Goal: Task Accomplishment & Management: Use online tool/utility

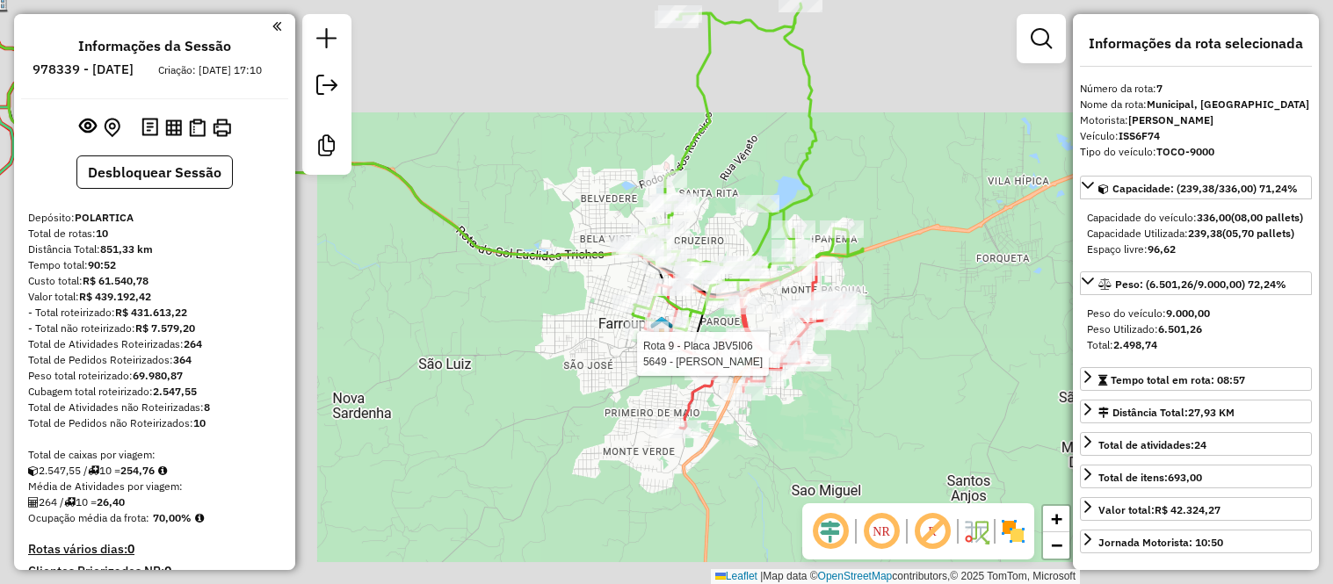
select select "**********"
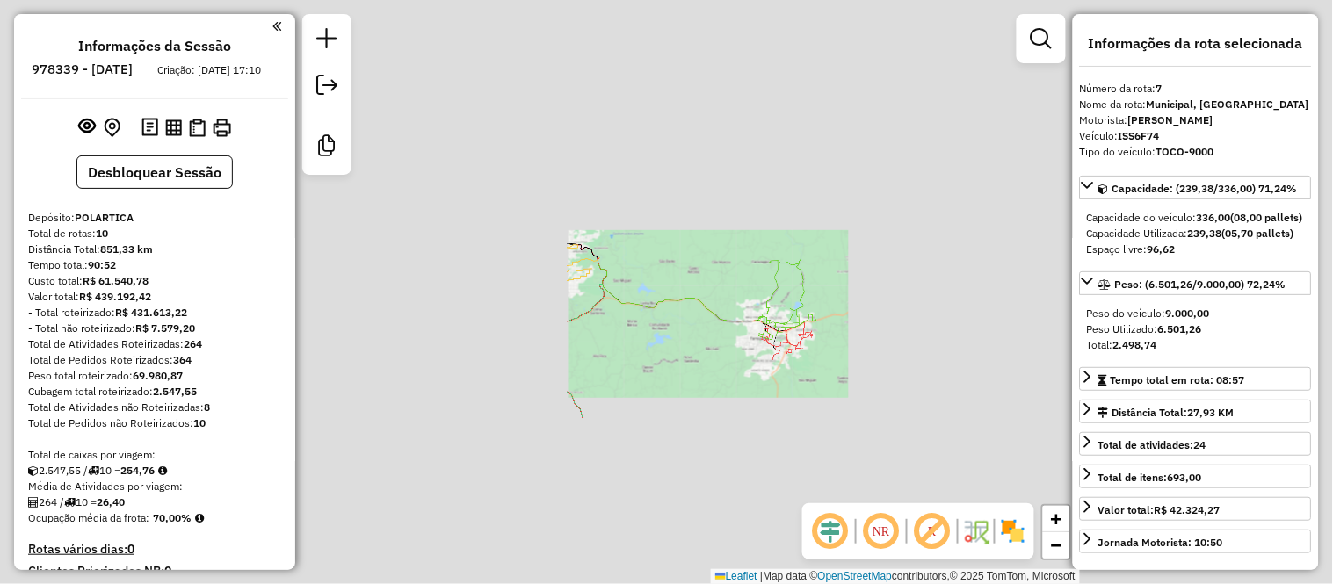
scroll to position [451, 0]
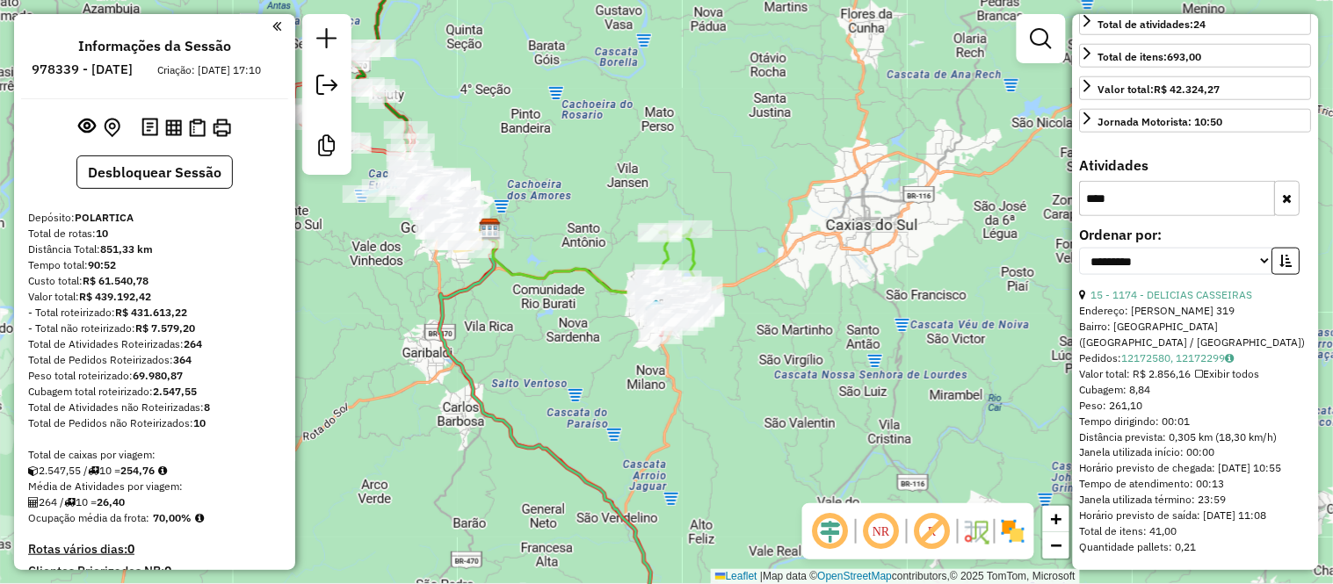
drag, startPoint x: 784, startPoint y: 182, endPoint x: 664, endPoint y: 143, distance: 126.5
click at [664, 143] on div "Janela de atendimento Grade de atendimento Capacidade Transportadoras Veículos …" at bounding box center [666, 292] width 1333 height 584
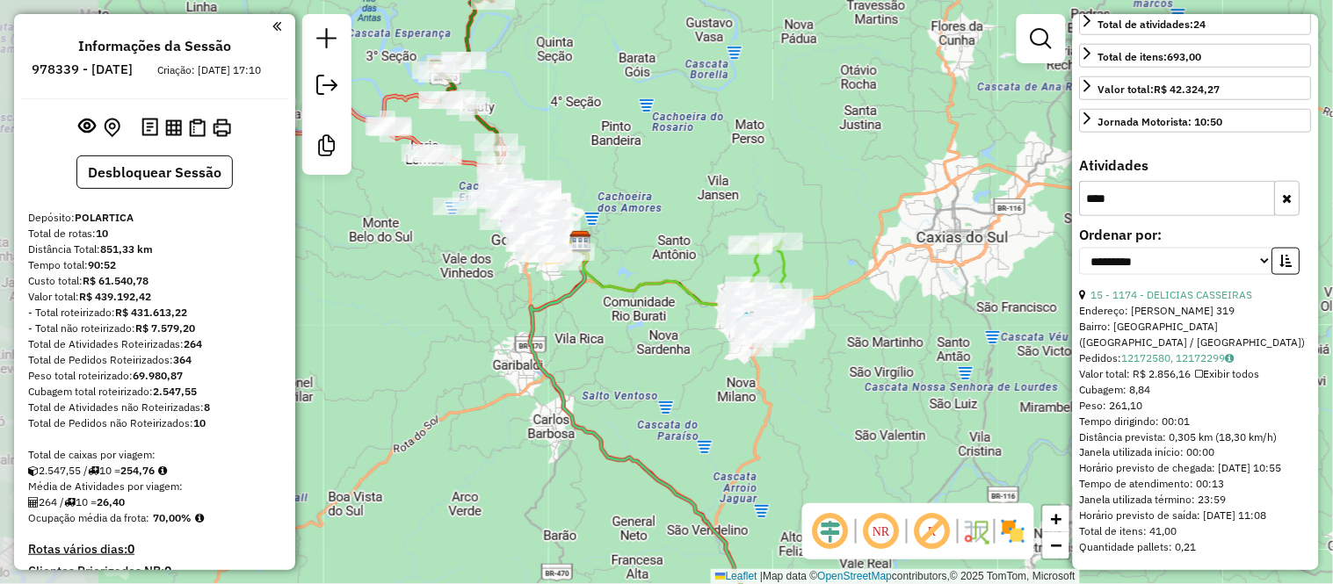
drag, startPoint x: 573, startPoint y: 133, endPoint x: 674, endPoint y: 155, distance: 103.4
click at [674, 155] on div "Janela de atendimento Grade de atendimento Capacidade Transportadoras Veículos …" at bounding box center [666, 292] width 1333 height 584
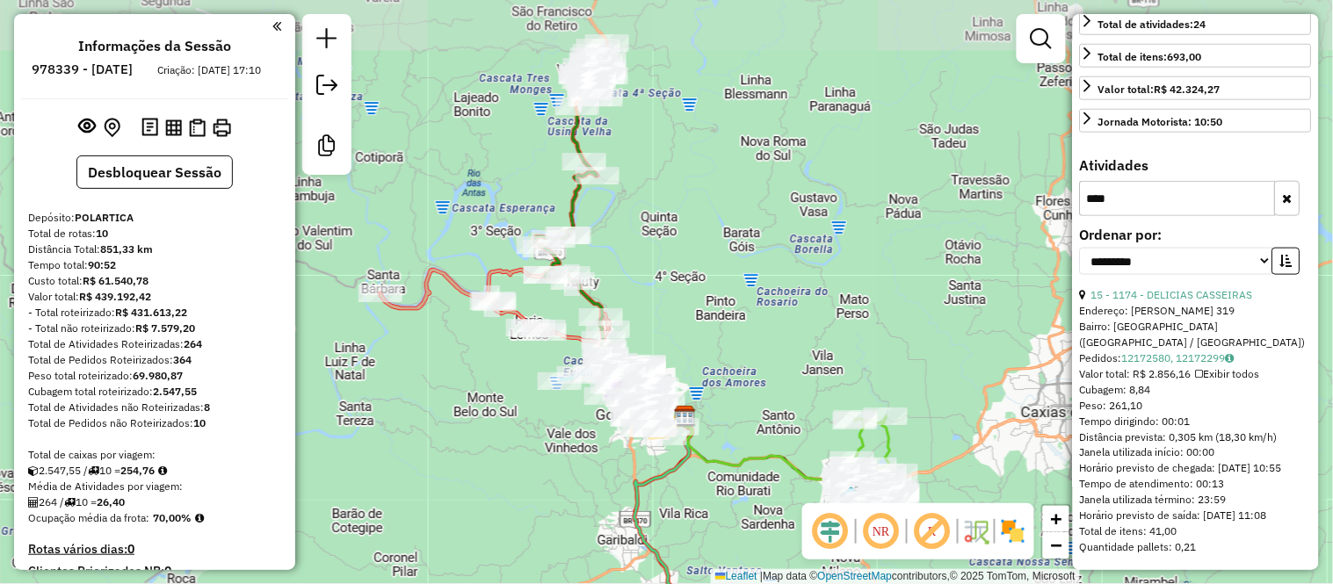
drag, startPoint x: 622, startPoint y: 124, endPoint x: 727, endPoint y: 299, distance: 203.8
click at [727, 299] on div "Janela de atendimento Grade de atendimento Capacidade Transportadoras Veículos …" at bounding box center [666, 292] width 1333 height 584
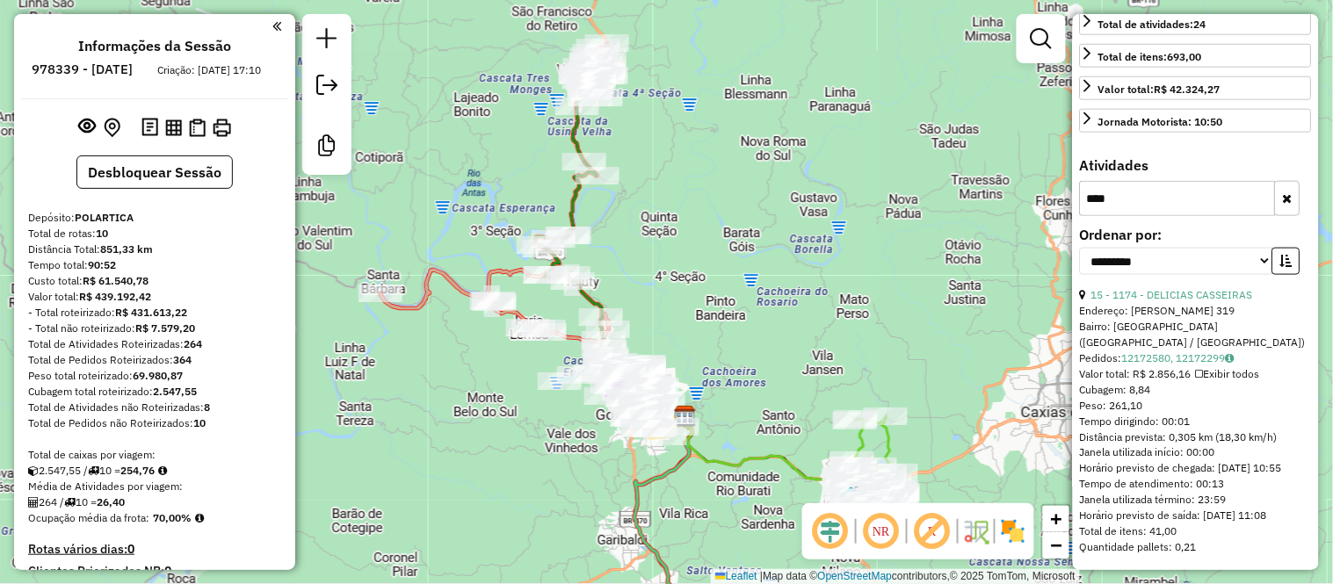
drag, startPoint x: 766, startPoint y: 280, endPoint x: 680, endPoint y: 233, distance: 97.9
click at [682, 236] on div "Janela de atendimento Grade de atendimento Capacidade Transportadoras Veículos …" at bounding box center [666, 292] width 1333 height 584
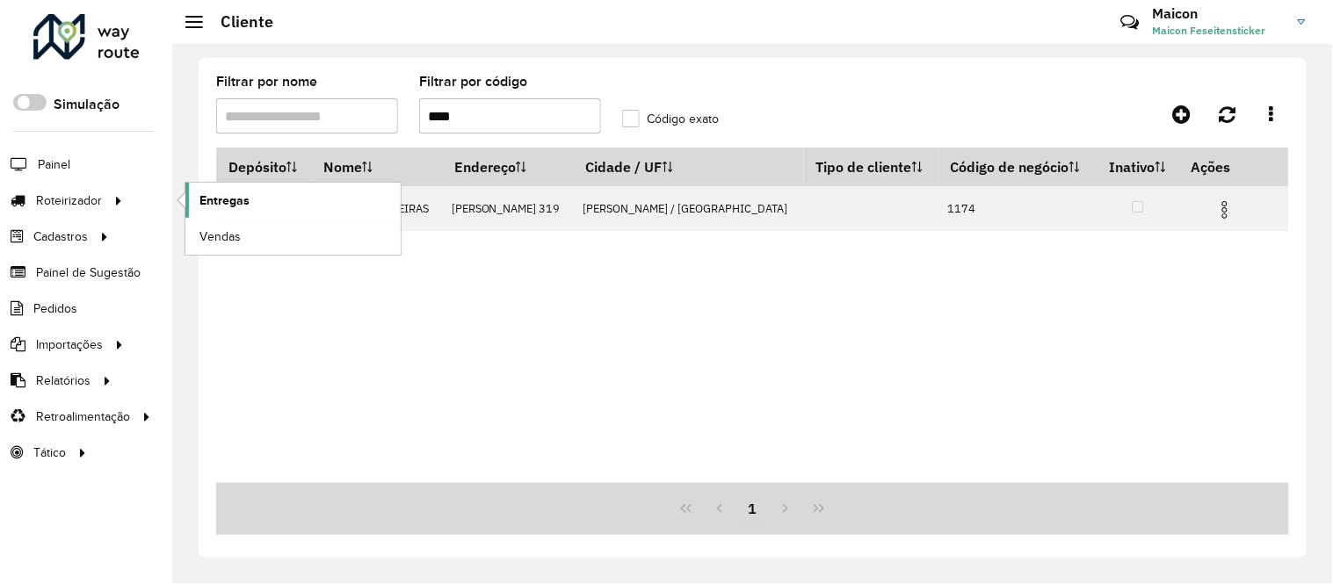
click at [234, 197] on span "Entregas" at bounding box center [225, 201] width 50 height 18
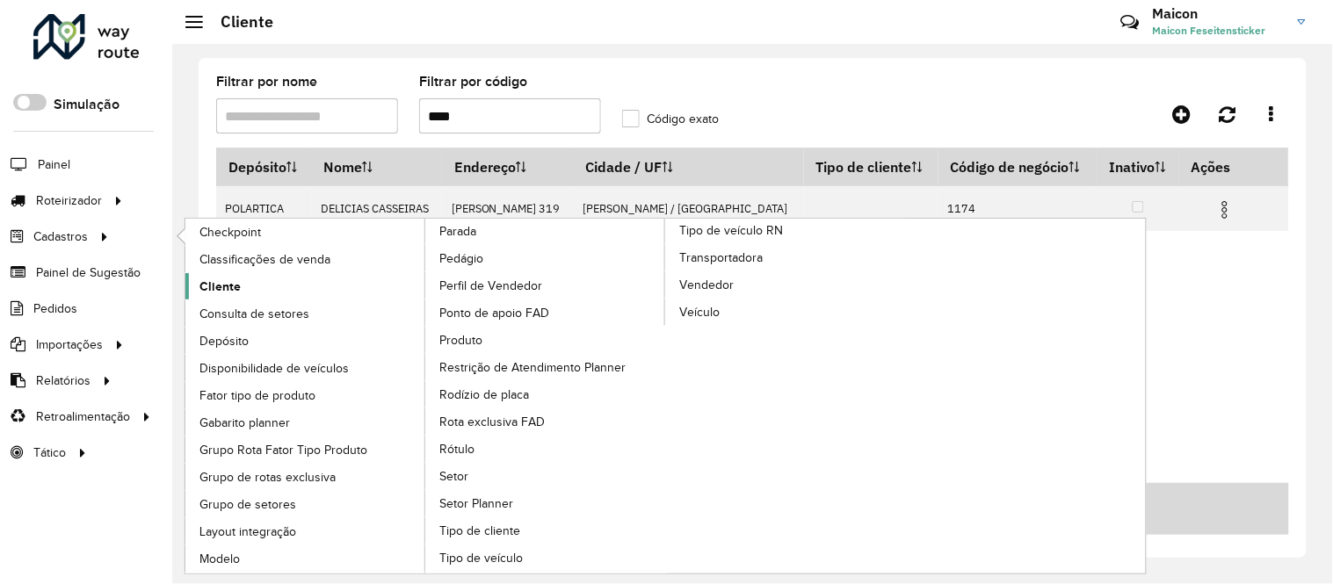
click at [221, 283] on span "Cliente" at bounding box center [220, 287] width 41 height 18
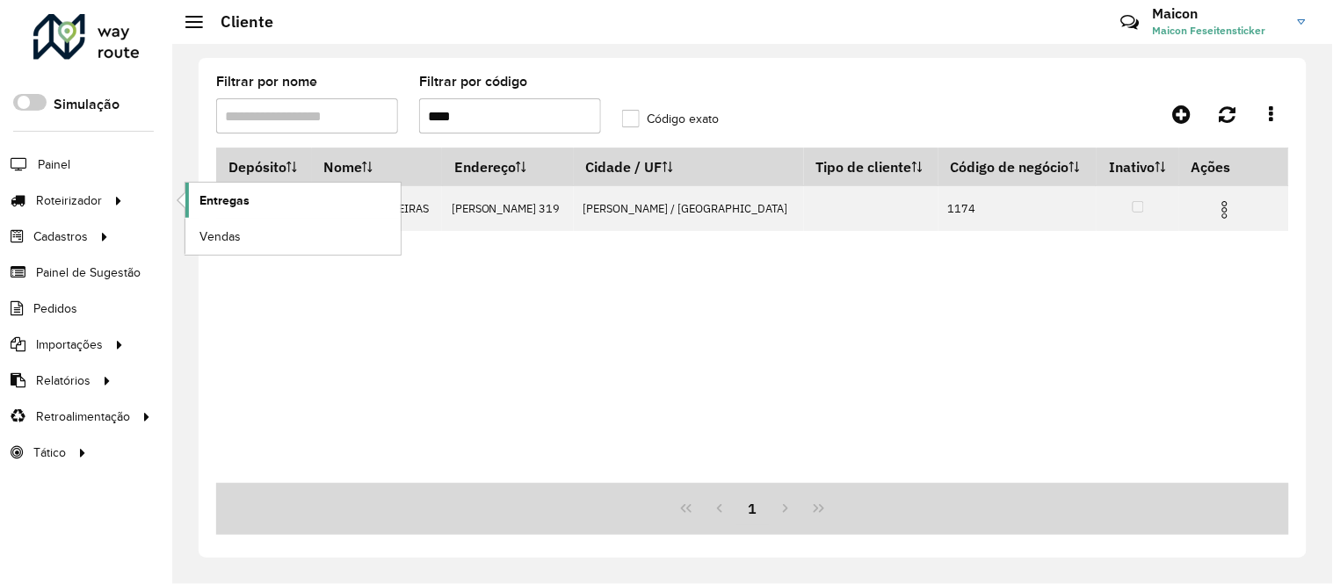
click at [211, 196] on span "Entregas" at bounding box center [225, 201] width 50 height 18
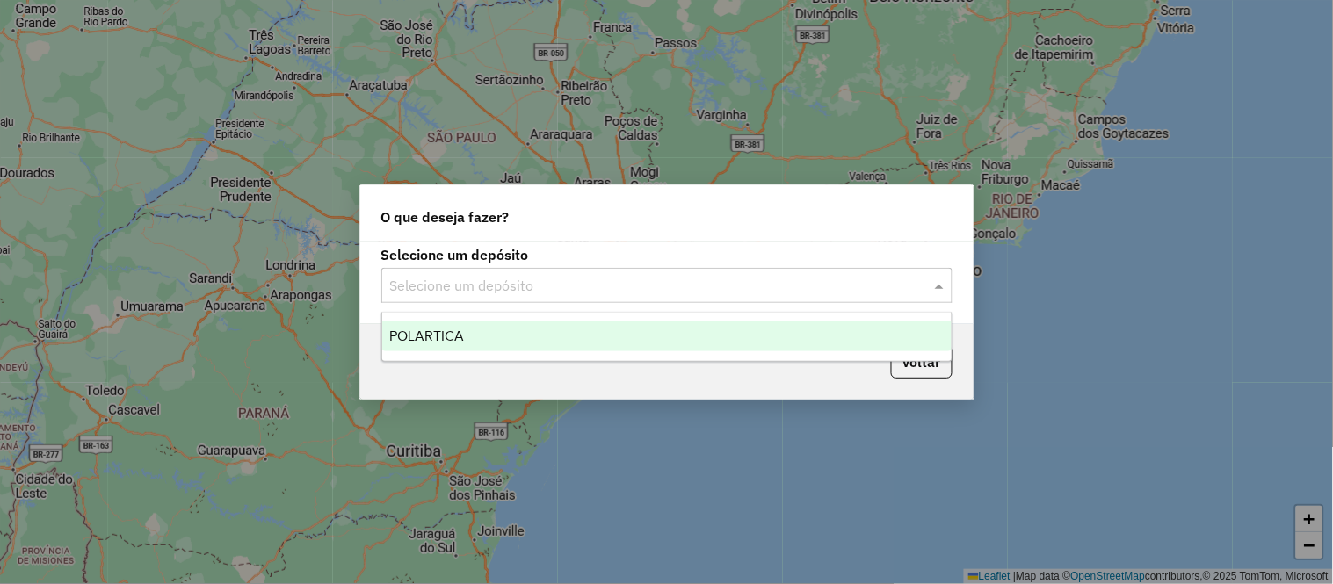
click at [683, 282] on input "text" at bounding box center [649, 286] width 519 height 21
click at [577, 339] on div "POLARTICA" at bounding box center [667, 337] width 570 height 30
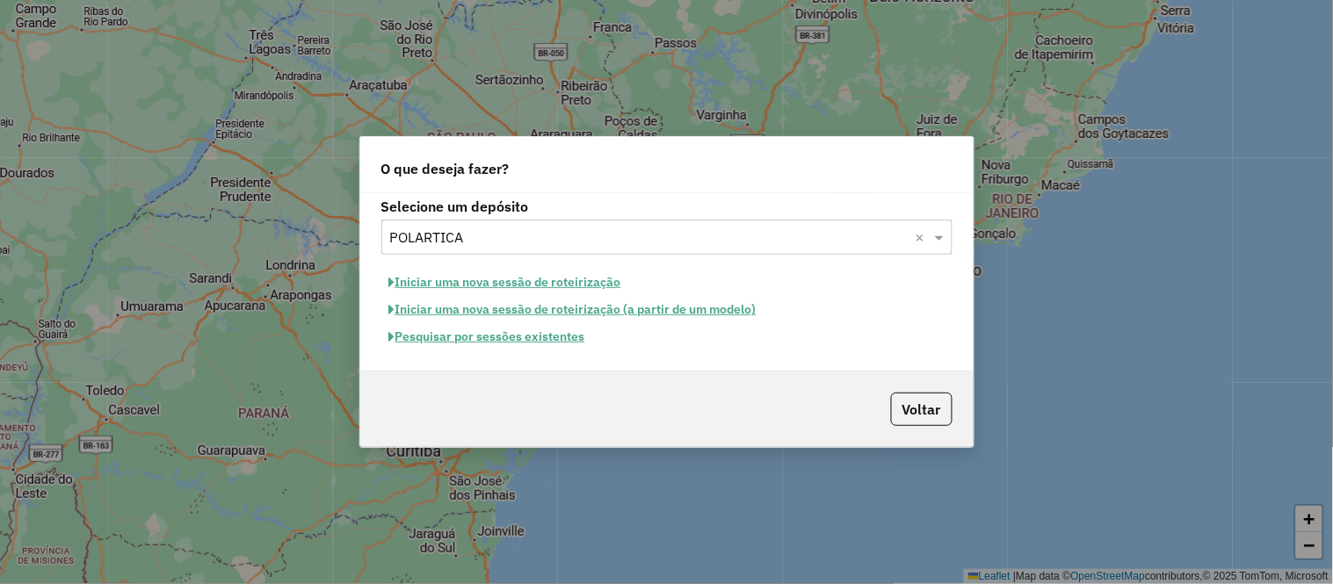
click at [516, 337] on button "Pesquisar por sessões existentes" at bounding box center [487, 336] width 212 height 27
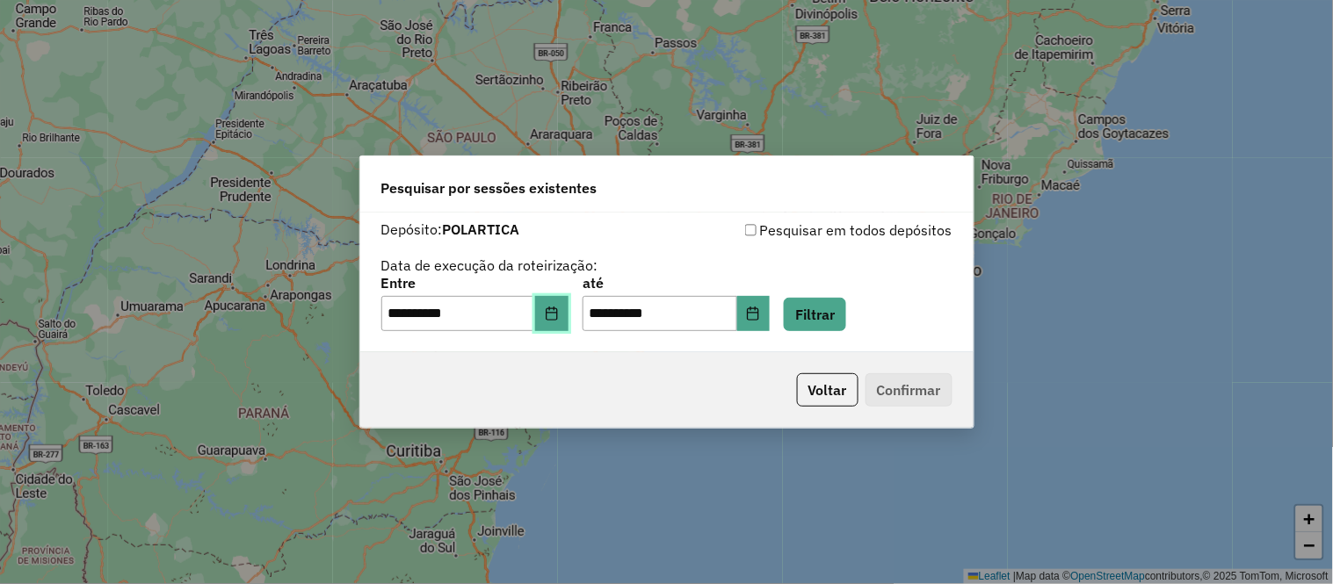
click at [569, 323] on button "Choose Date" at bounding box center [551, 313] width 33 height 35
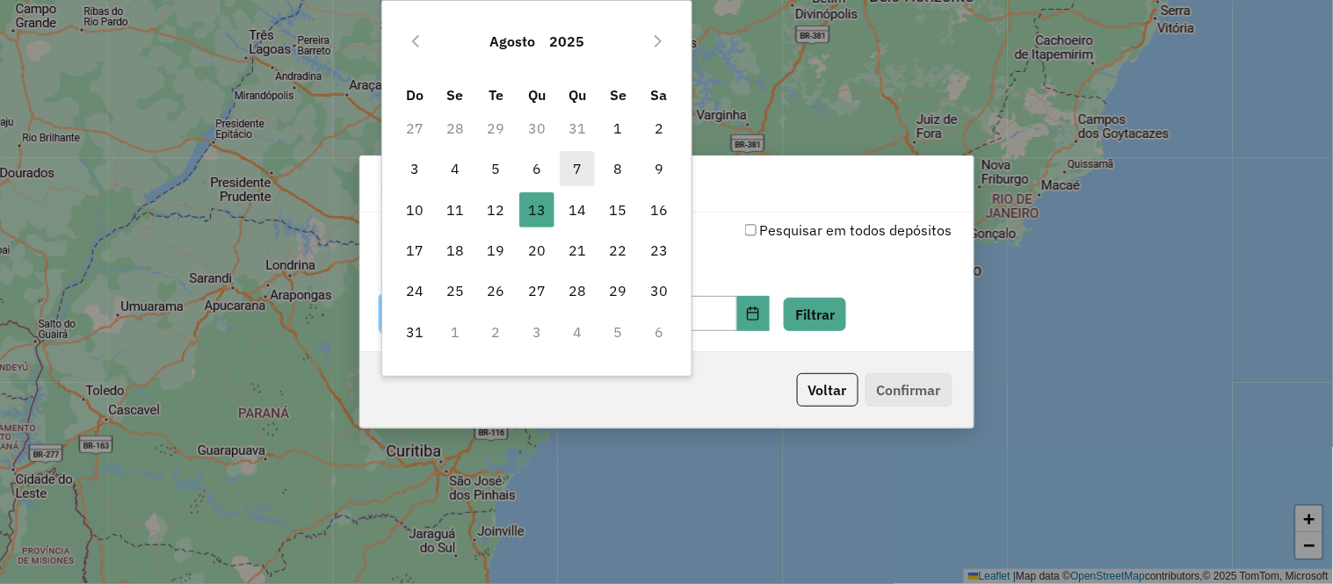
click at [583, 171] on span "7" at bounding box center [577, 168] width 35 height 35
type input "**********"
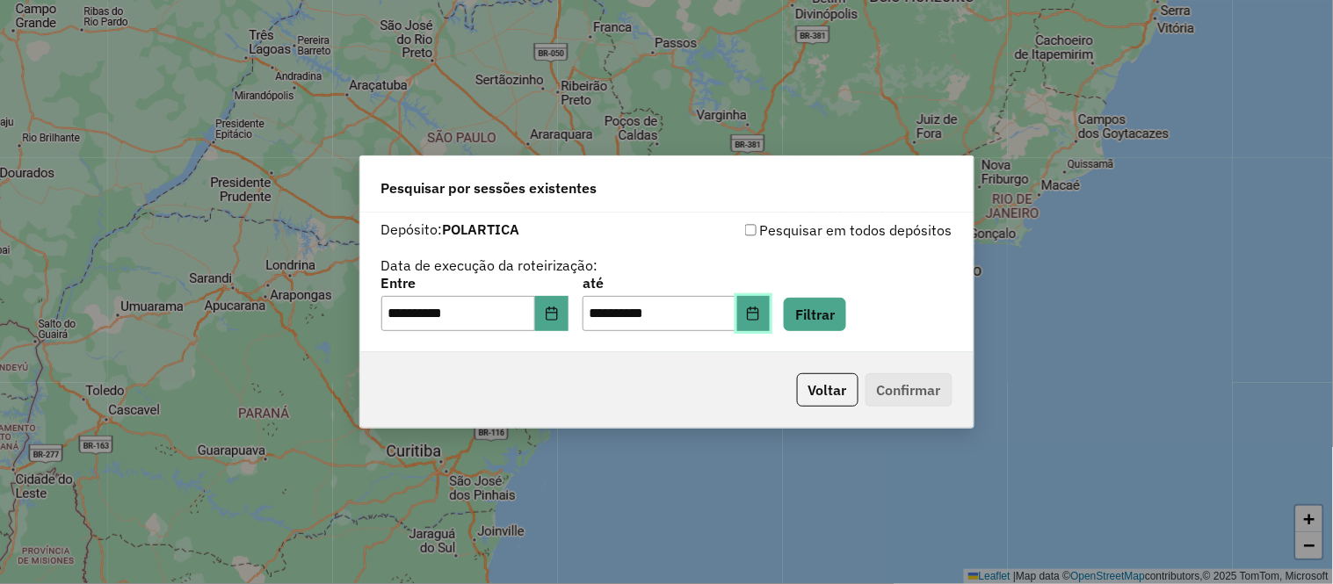
click at [760, 312] on icon "Choose Date" at bounding box center [753, 314] width 14 height 14
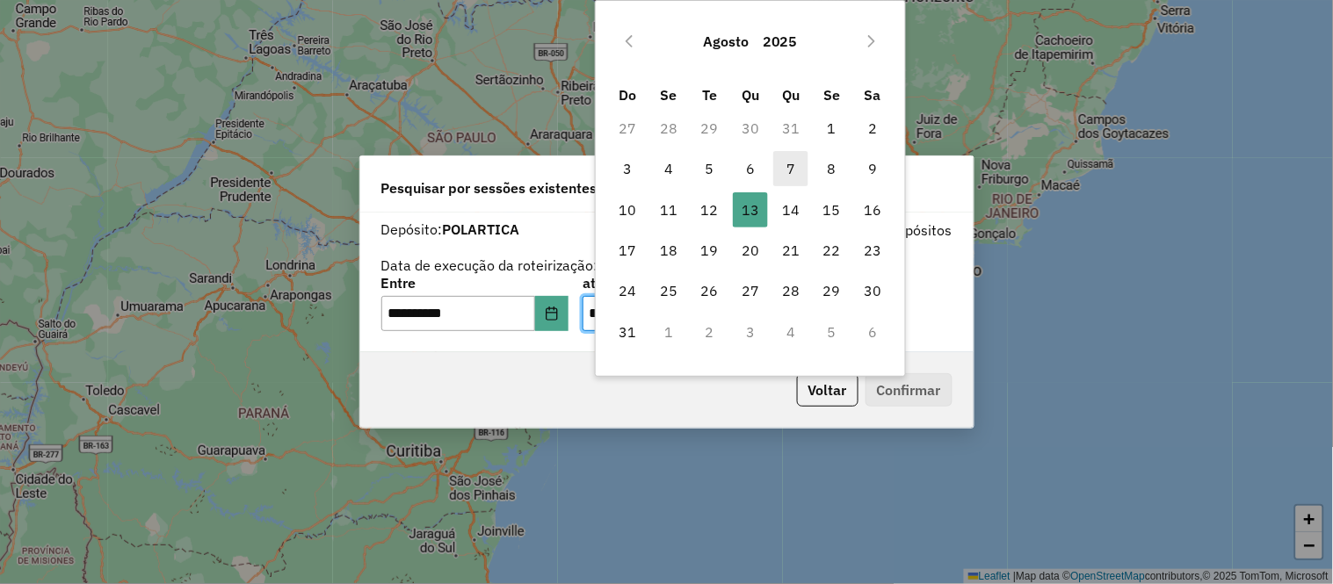
click at [781, 159] on span "7" at bounding box center [790, 168] width 35 height 35
type input "**********"
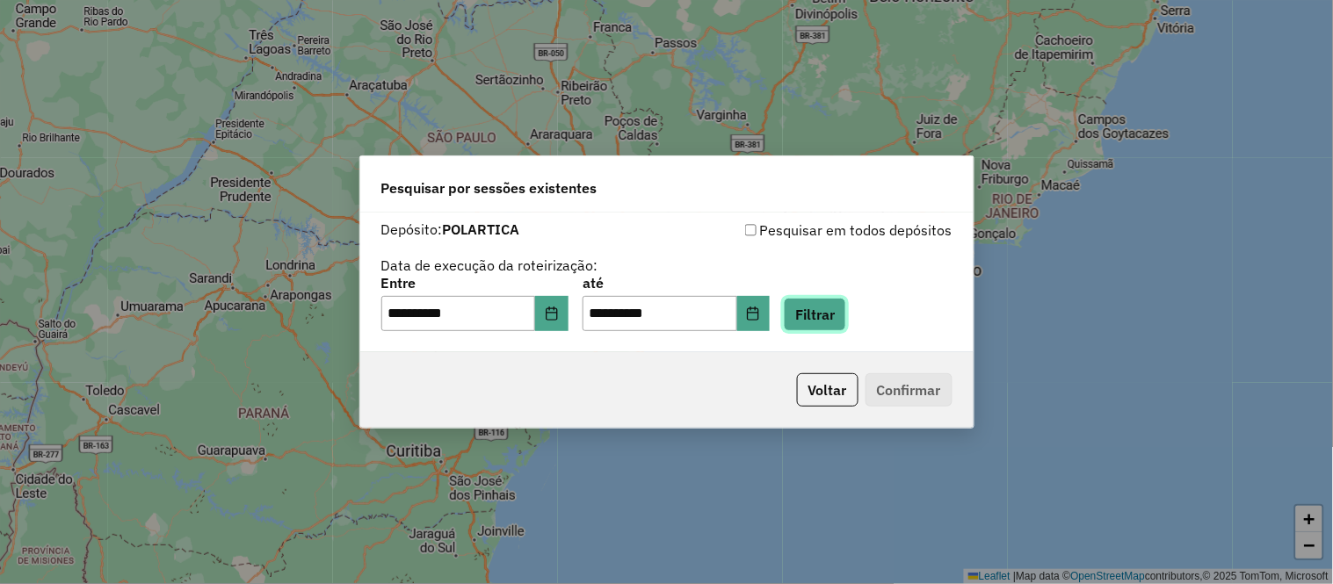
click at [846, 313] on button "Filtrar" at bounding box center [815, 314] width 62 height 33
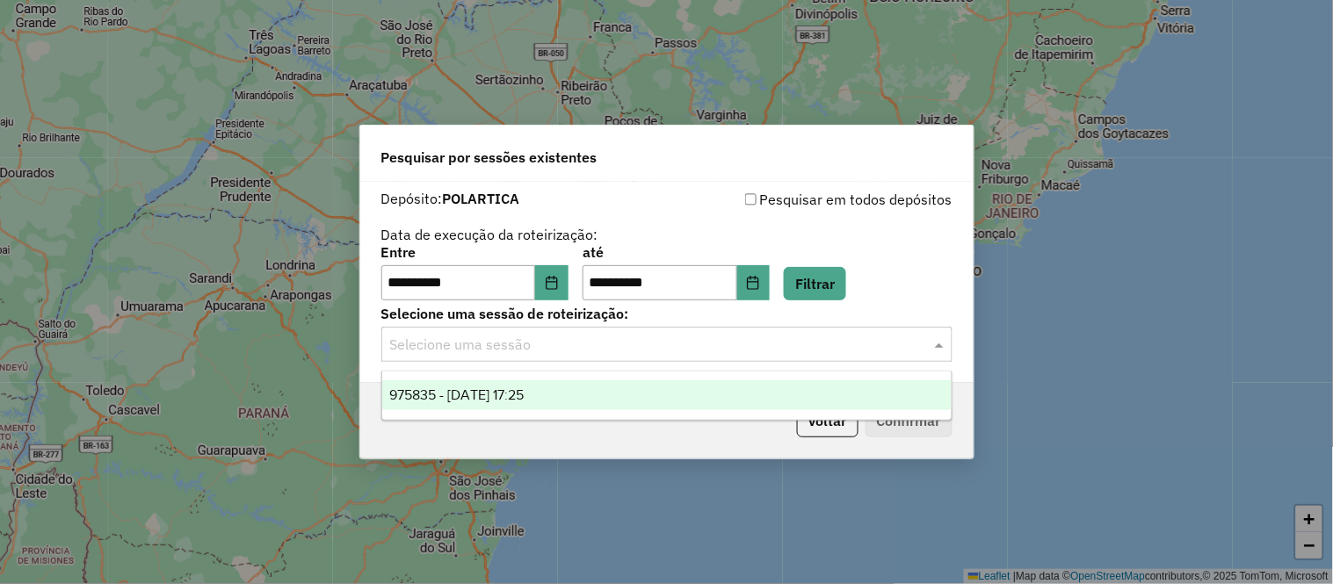
click at [690, 346] on input "text" at bounding box center [649, 345] width 519 height 21
click at [613, 387] on div "975835 - 07/08/2025 17:25" at bounding box center [667, 396] width 570 height 30
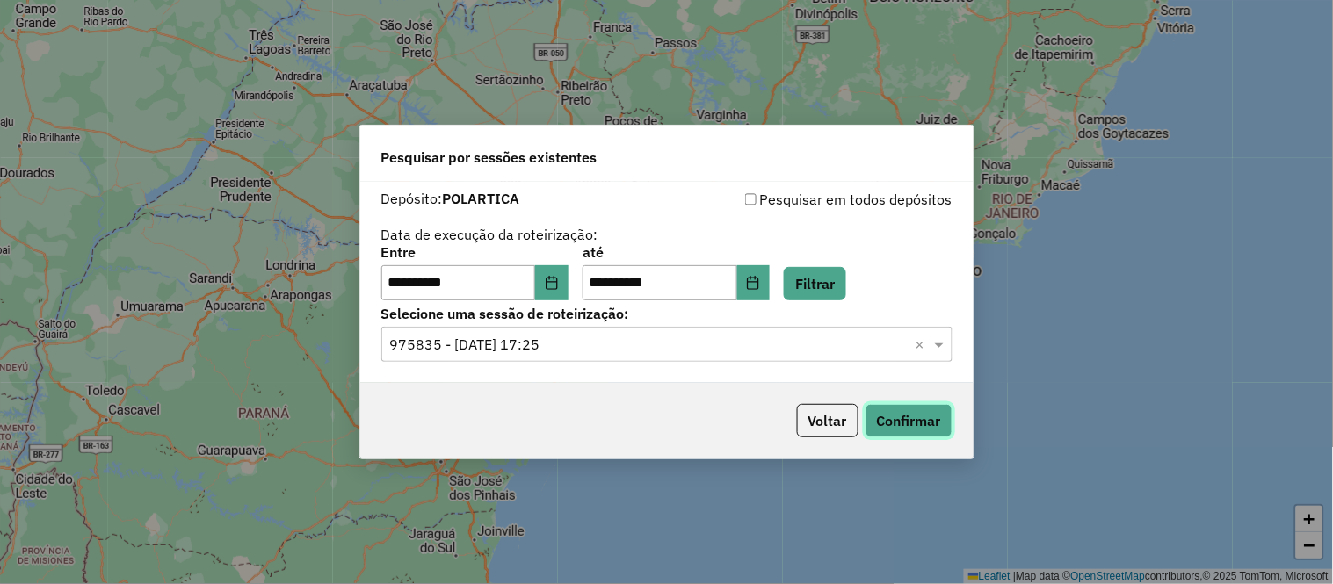
click at [919, 414] on button "Confirmar" at bounding box center [909, 420] width 87 height 33
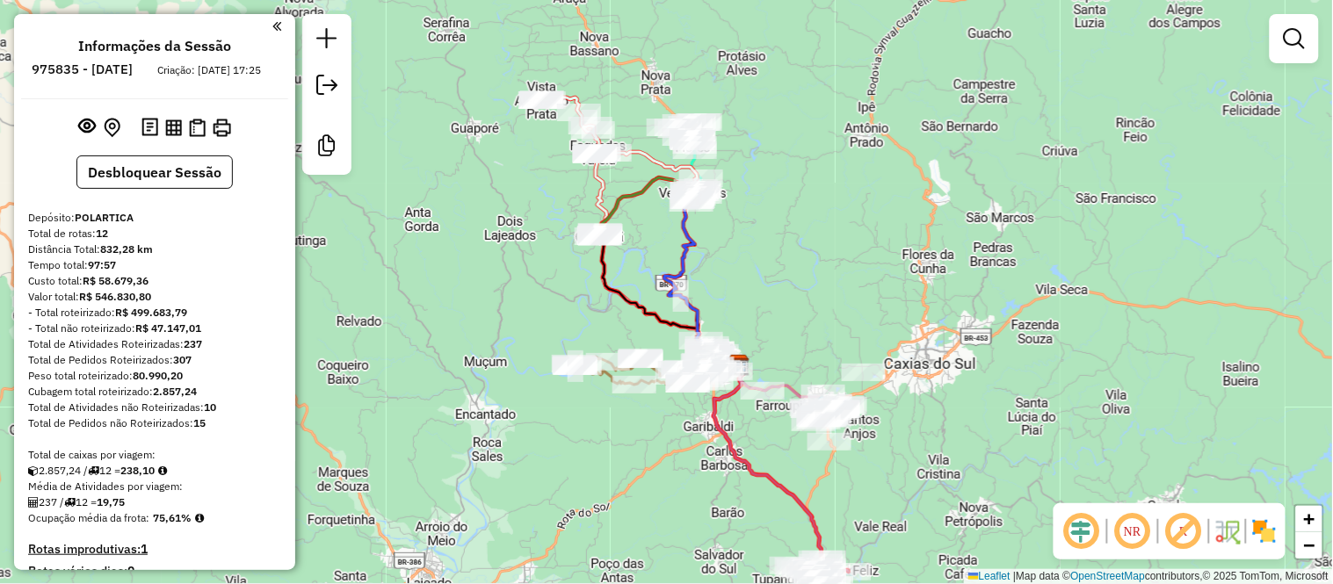
drag, startPoint x: 767, startPoint y: 192, endPoint x: 771, endPoint y: 222, distance: 31.0
click at [771, 222] on div "Janela de atendimento Grade de atendimento Capacidade Transportadoras Veículos …" at bounding box center [666, 292] width 1333 height 584
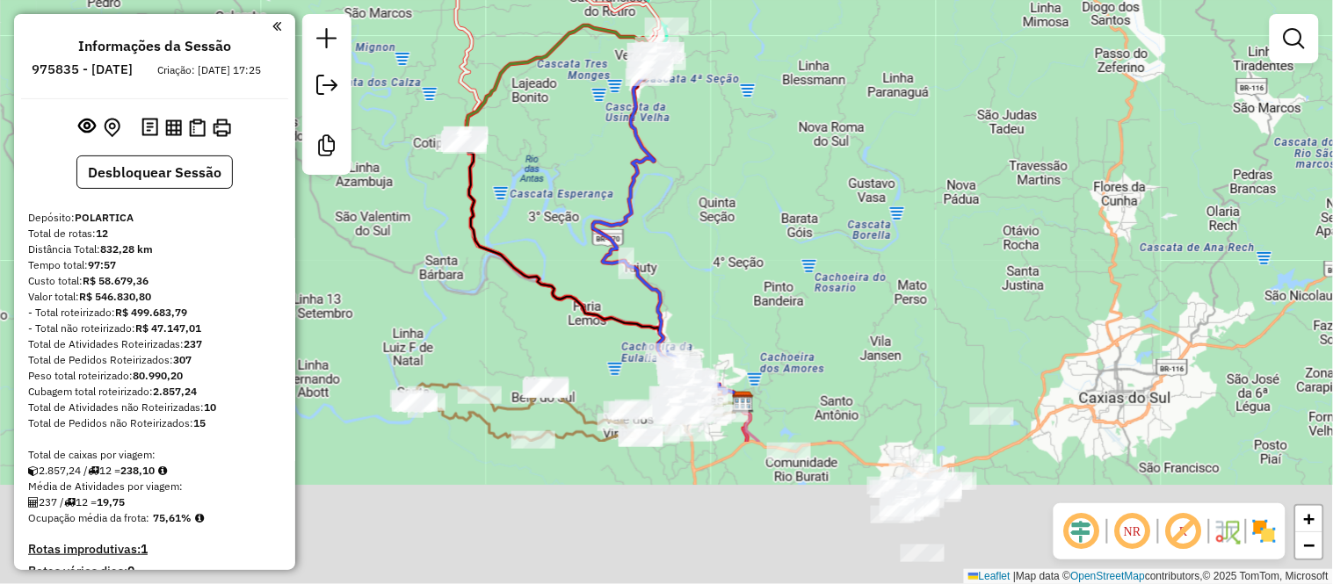
drag, startPoint x: 934, startPoint y: 366, endPoint x: 797, endPoint y: 164, distance: 243.5
click at [797, 164] on div "Janela de atendimento Grade de atendimento Capacidade Transportadoras Veículos …" at bounding box center [666, 292] width 1333 height 584
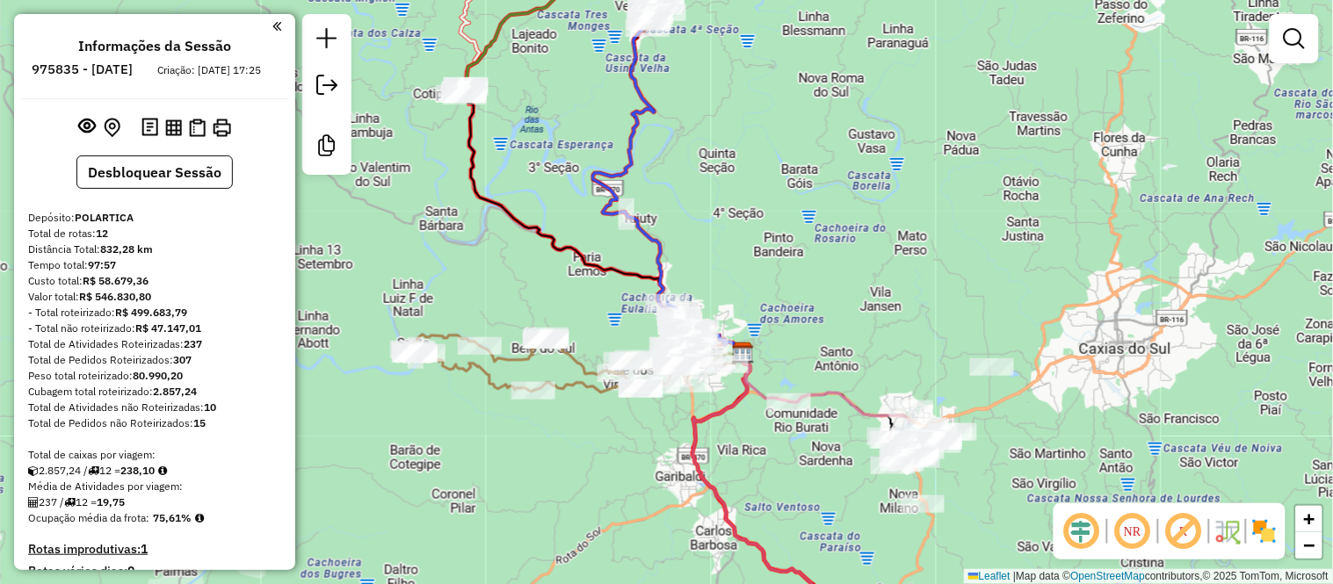
drag, startPoint x: 845, startPoint y: 294, endPoint x: 845, endPoint y: 258, distance: 35.2
click at [845, 258] on div "Janela de atendimento Grade de atendimento Capacidade Transportadoras Veículos …" at bounding box center [666, 292] width 1333 height 584
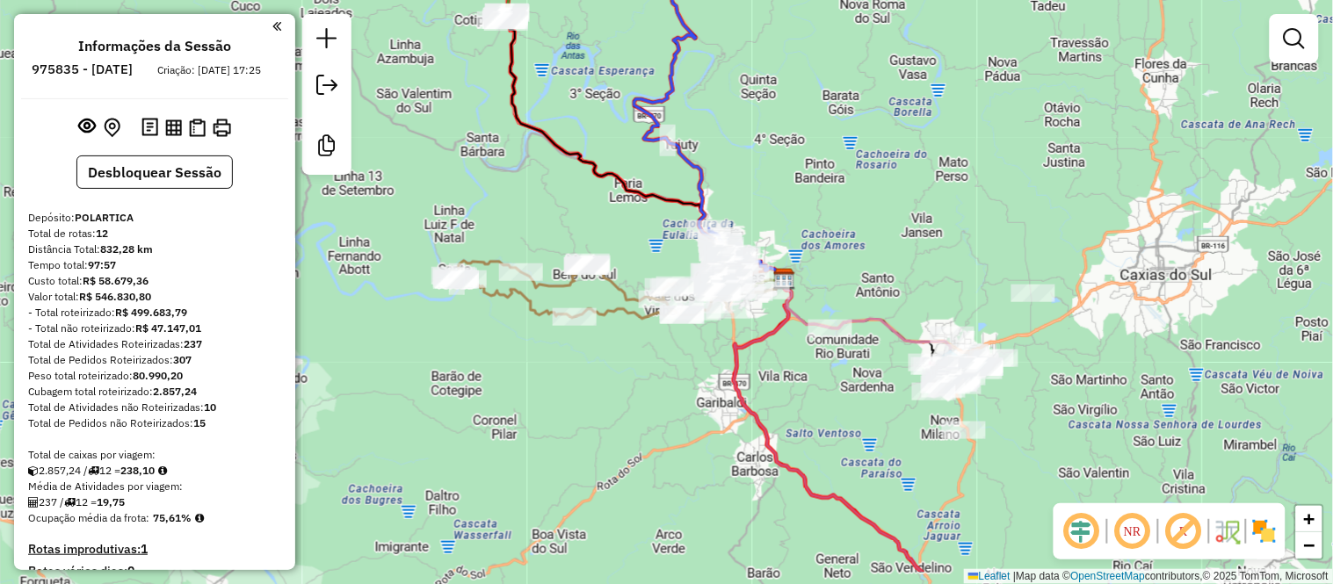
drag, startPoint x: 839, startPoint y: 250, endPoint x: 868, endPoint y: 208, distance: 50.5
click at [868, 208] on div "Janela de atendimento Grade de atendimento Capacidade Transportadoras Veículos …" at bounding box center [666, 292] width 1333 height 584
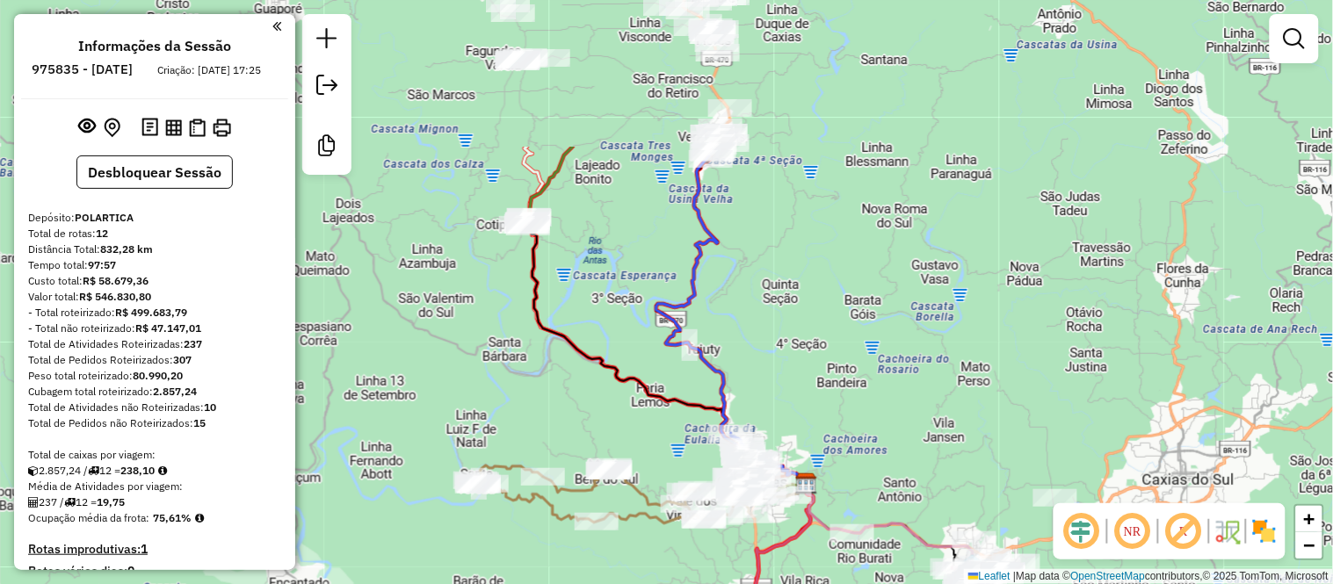
drag, startPoint x: 839, startPoint y: 171, endPoint x: 844, endPoint y: 323, distance: 153.0
click at [862, 387] on div "Janela de atendimento Grade de atendimento Capacidade Transportadoras Veículos …" at bounding box center [666, 292] width 1333 height 584
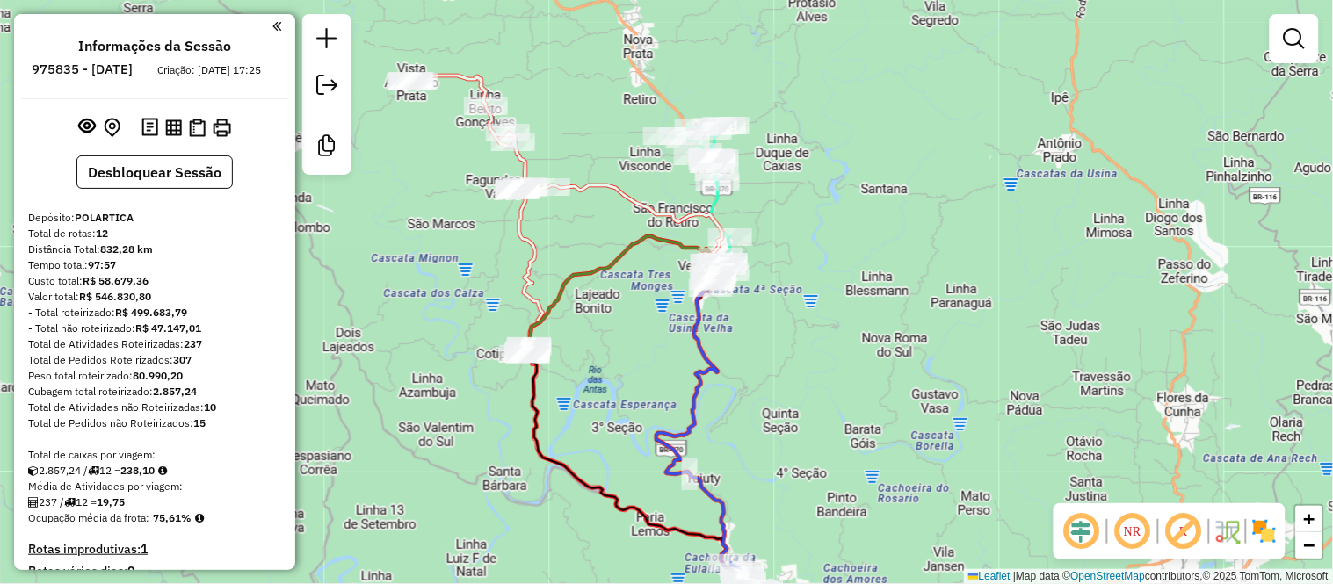
drag, startPoint x: 813, startPoint y: 127, endPoint x: 811, endPoint y: 297, distance: 170.5
click at [811, 297] on div "Janela de atendimento Grade de atendimento Capacidade Transportadoras Veículos …" at bounding box center [666, 292] width 1333 height 584
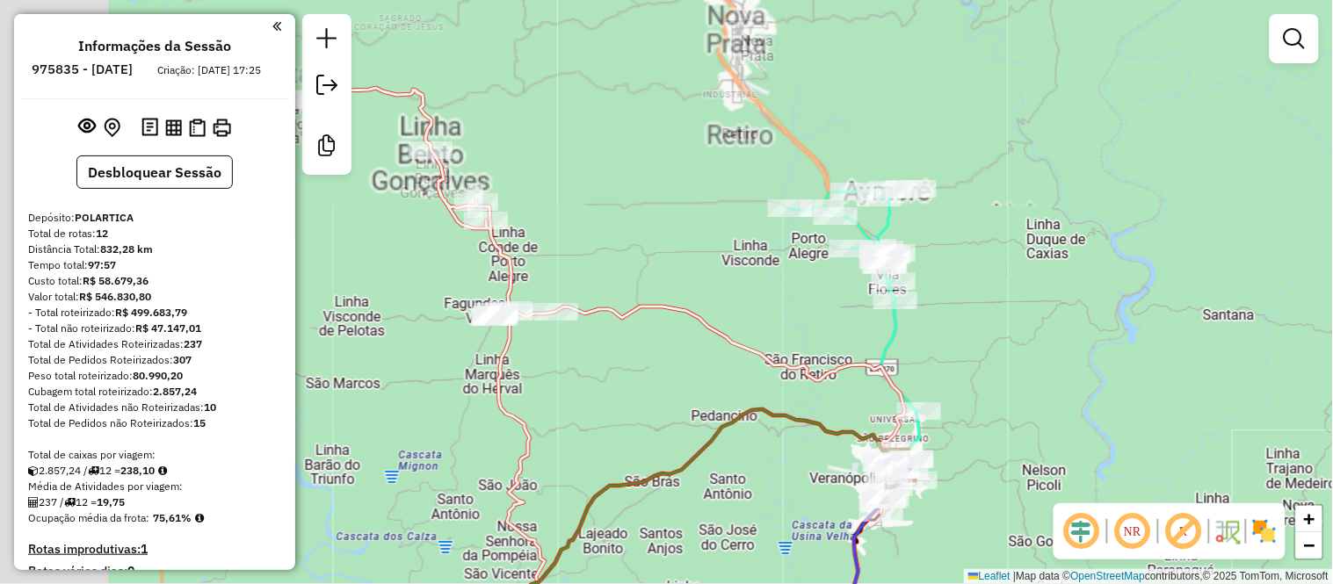
drag, startPoint x: 750, startPoint y: 117, endPoint x: 1049, endPoint y: 141, distance: 299.8
click at [1049, 141] on div "Janela de atendimento Grade de atendimento Capacidade Transportadoras Veículos …" at bounding box center [666, 292] width 1333 height 584
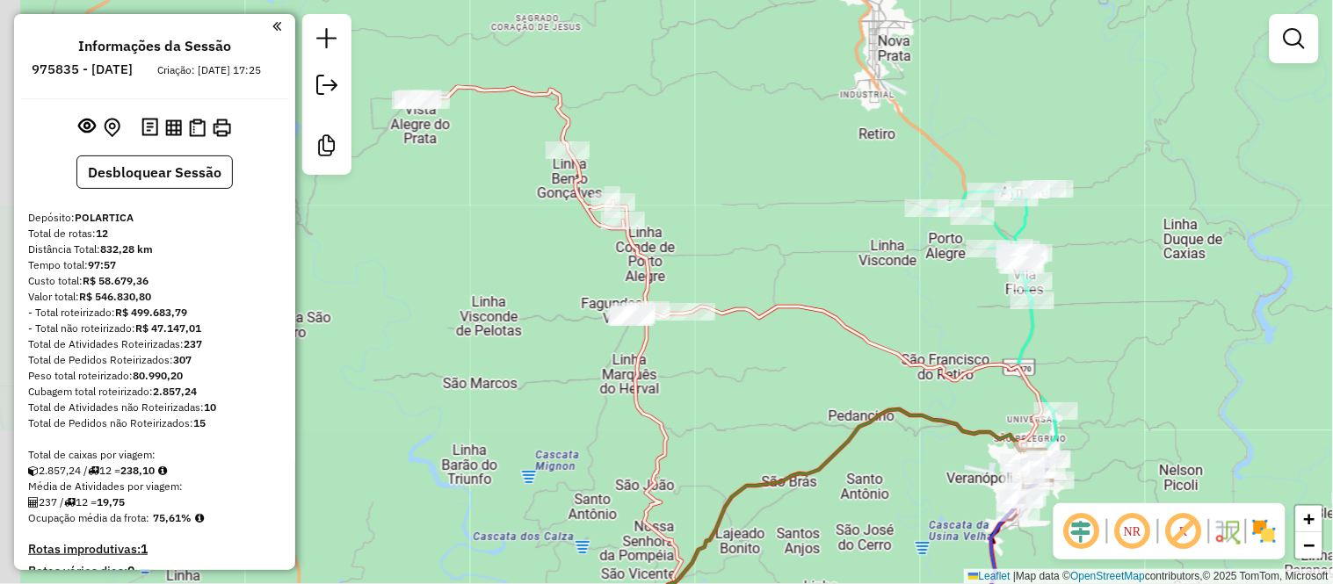
drag, startPoint x: 782, startPoint y: 106, endPoint x: 919, endPoint y: 106, distance: 137.1
click at [919, 106] on div "Janela de atendimento Grade de atendimento Capacidade Transportadoras Veículos …" at bounding box center [666, 292] width 1333 height 584
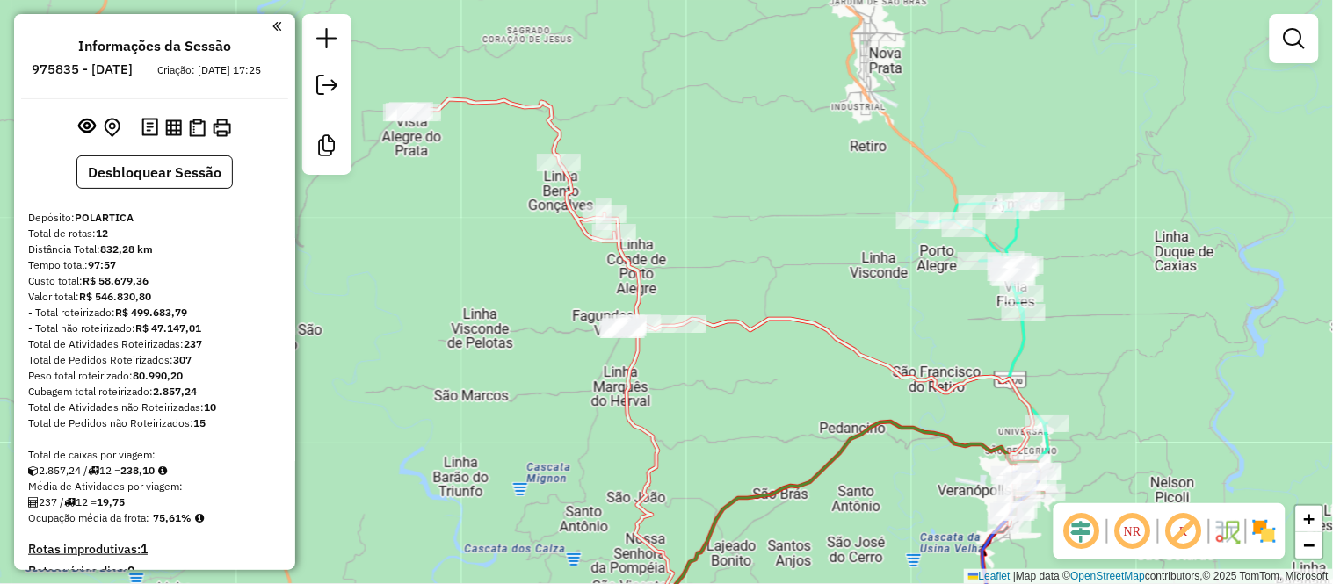
drag, startPoint x: 715, startPoint y: 226, endPoint x: 706, endPoint y: 237, distance: 14.4
click at [706, 237] on div "Janela de atendimento Grade de atendimento Capacidade Transportadoras Veículos …" at bounding box center [666, 292] width 1333 height 584
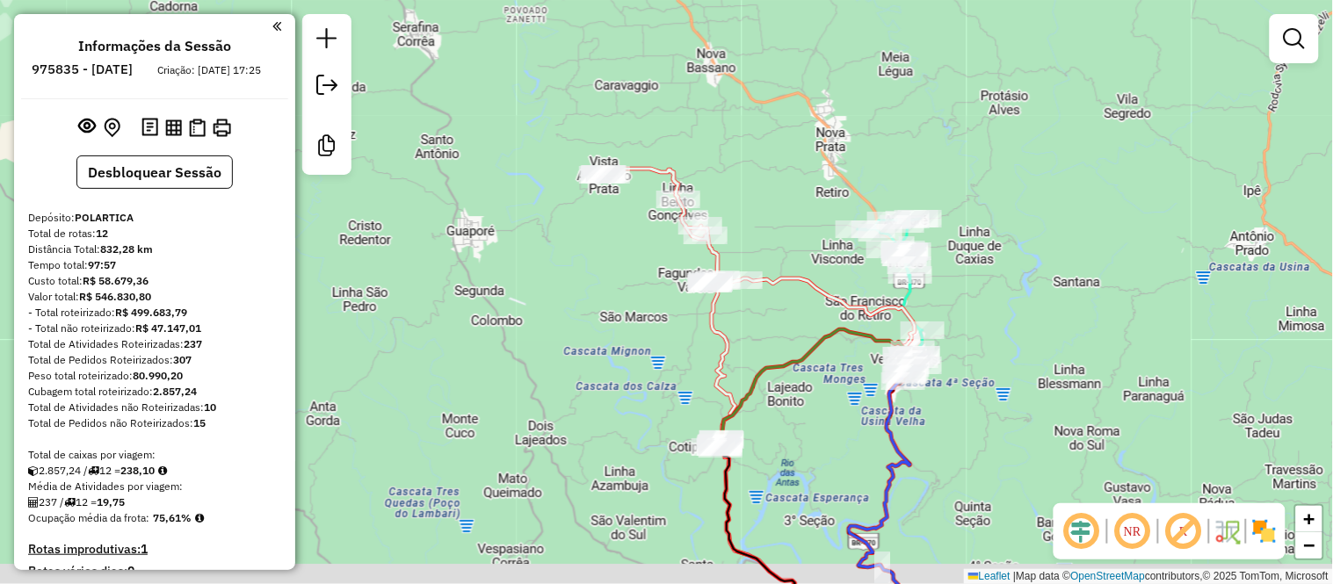
drag, startPoint x: 817, startPoint y: 294, endPoint x: 788, endPoint y: 206, distance: 93.7
click at [788, 208] on icon at bounding box center [758, 275] width 314 height 213
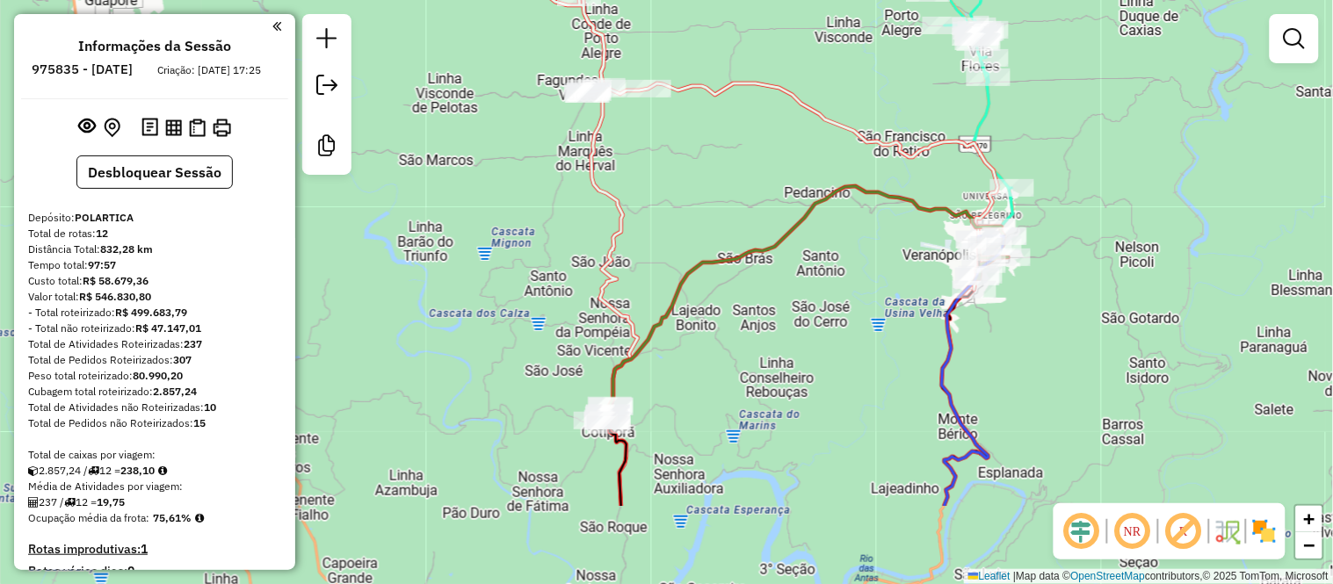
drag, startPoint x: 761, startPoint y: 269, endPoint x: 753, endPoint y: 127, distance: 142.6
click at [753, 127] on div "Janela de atendimento Grade de atendimento Capacidade Transportadoras Veículos …" at bounding box center [666, 292] width 1333 height 584
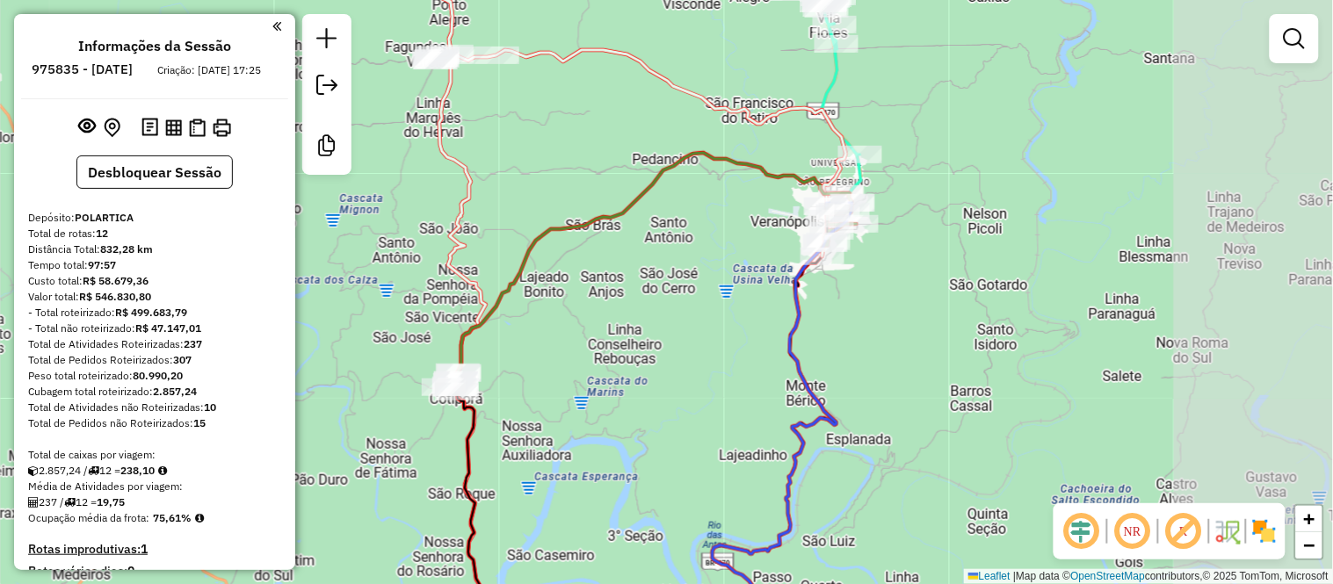
drag, startPoint x: 901, startPoint y: 301, endPoint x: 678, endPoint y: 287, distance: 223.7
click at [678, 287] on div "Janela de atendimento Grade de atendimento Capacidade Transportadoras Veículos …" at bounding box center [666, 292] width 1333 height 584
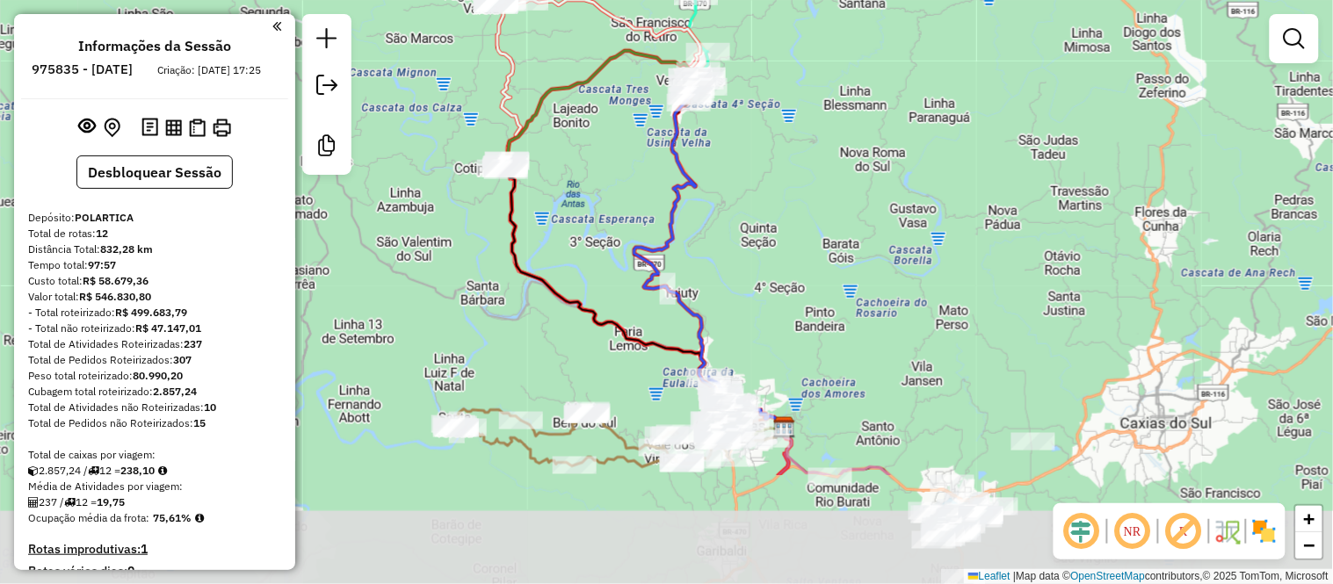
drag, startPoint x: 775, startPoint y: 373, endPoint x: 733, endPoint y: 205, distance: 173.1
click at [733, 205] on div "Janela de atendimento Grade de atendimento Capacidade Transportadoras Veículos …" at bounding box center [666, 292] width 1333 height 584
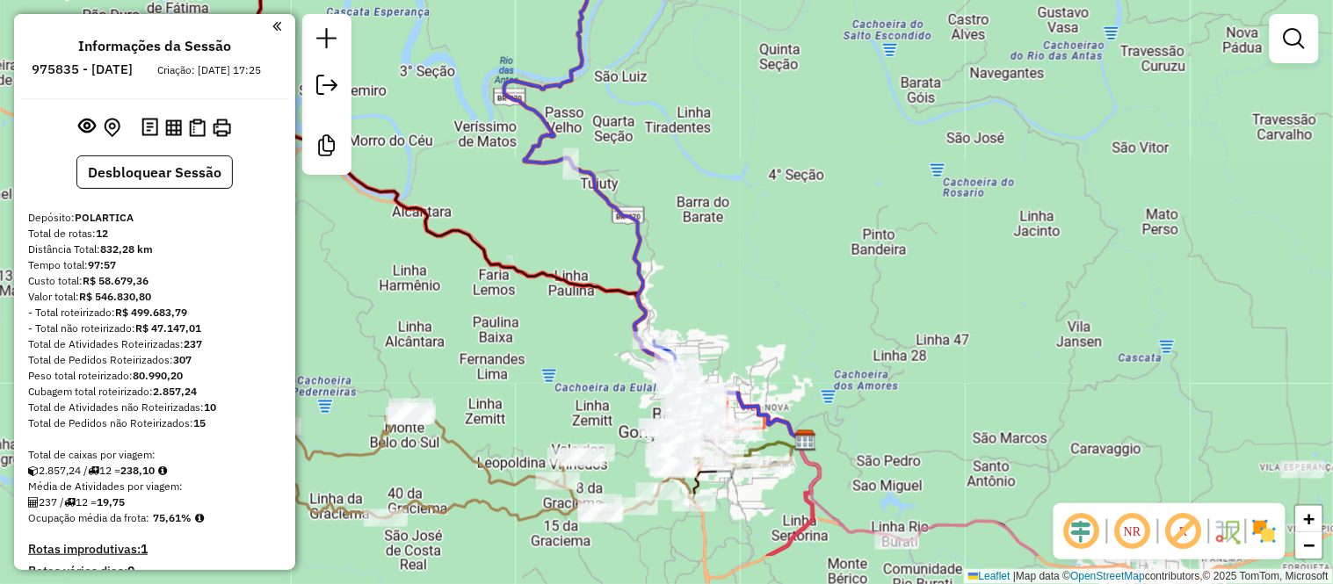
drag, startPoint x: 766, startPoint y: 380, endPoint x: 760, endPoint y: 275, distance: 104.7
click at [760, 273] on div "Janela de atendimento Grade de atendimento Capacidade Transportadoras Veículos …" at bounding box center [666, 292] width 1333 height 584
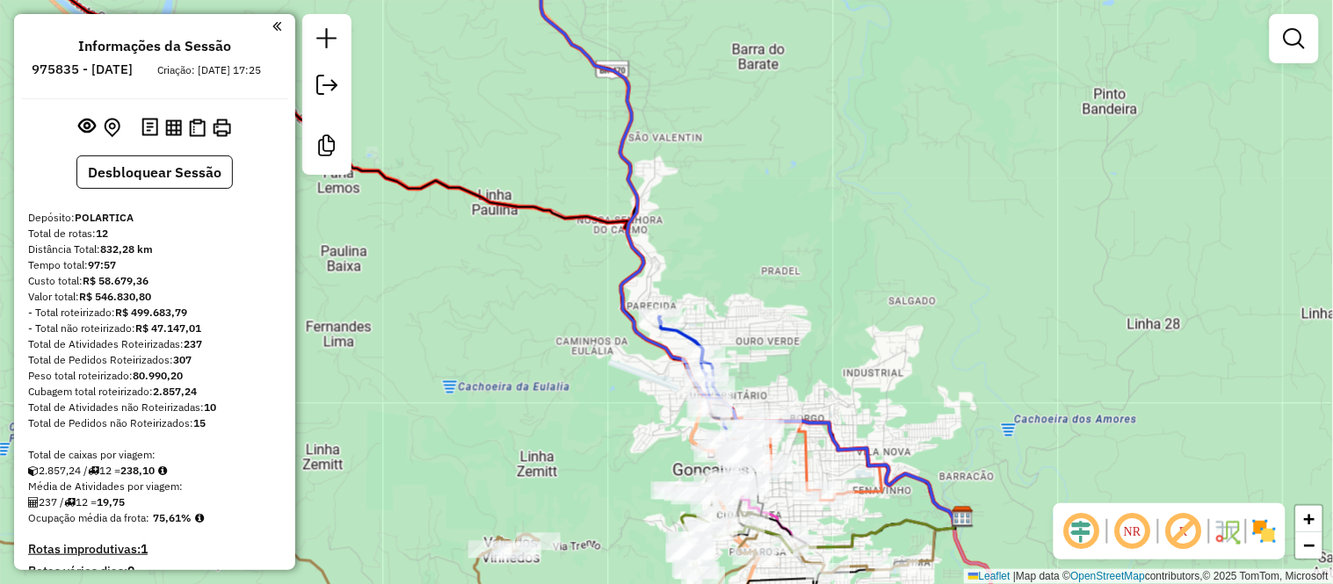
drag, startPoint x: 807, startPoint y: 380, endPoint x: 786, endPoint y: 292, distance: 90.4
click at [786, 292] on div "Janela de atendimento Grade de atendimento Capacidade Transportadoras Veículos …" at bounding box center [666, 292] width 1333 height 584
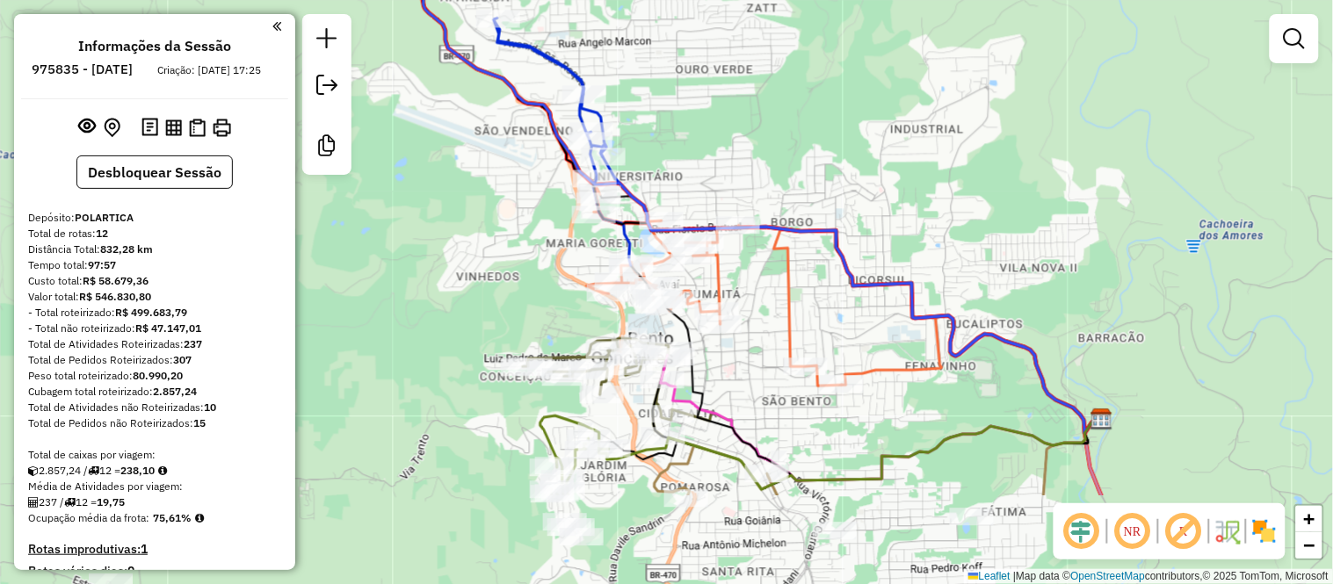
drag, startPoint x: 771, startPoint y: 290, endPoint x: 776, endPoint y: 147, distance: 143.4
click at [776, 147] on div "Janela de atendimento Grade de atendimento Capacidade Transportadoras Veículos …" at bounding box center [666, 292] width 1333 height 584
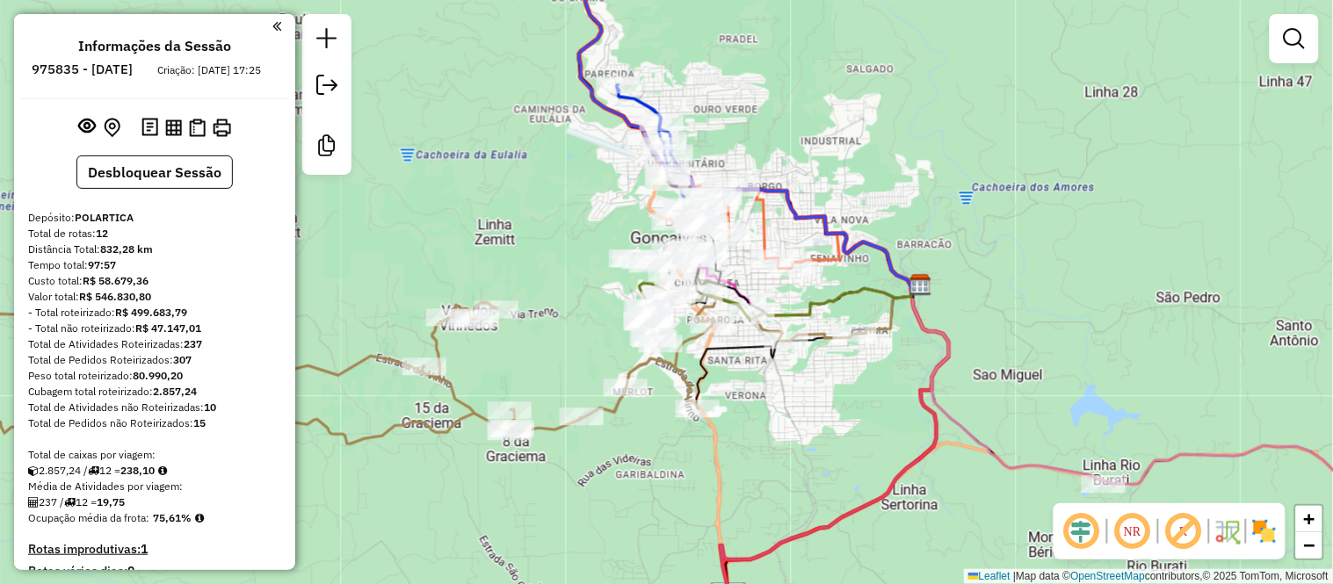
drag, startPoint x: 883, startPoint y: 138, endPoint x: 857, endPoint y: 144, distance: 27.1
click at [857, 144] on div "Janela de atendimento Grade de atendimento Capacidade Transportadoras Veículos …" at bounding box center [666, 292] width 1333 height 584
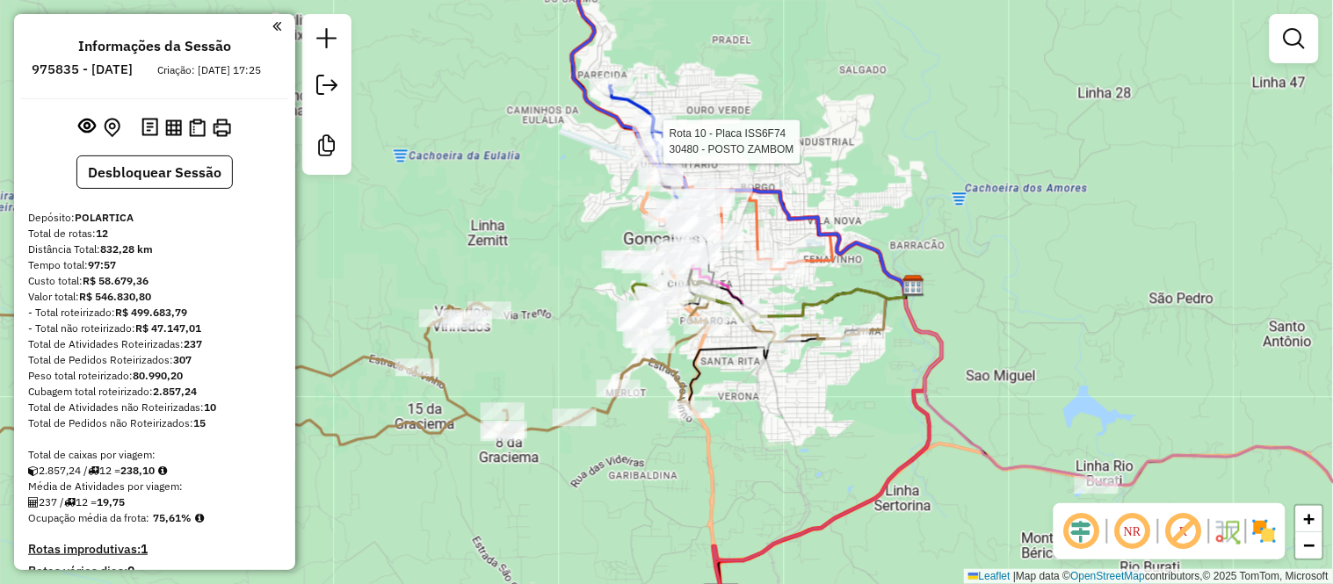
select select "**********"
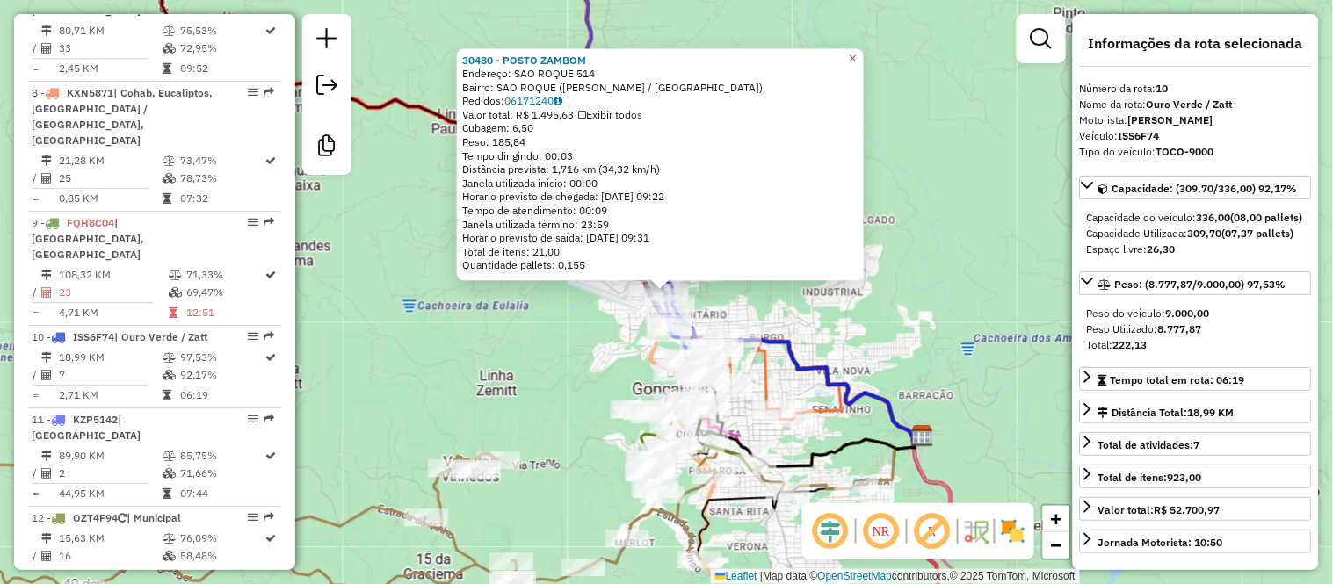
scroll to position [1647, 0]
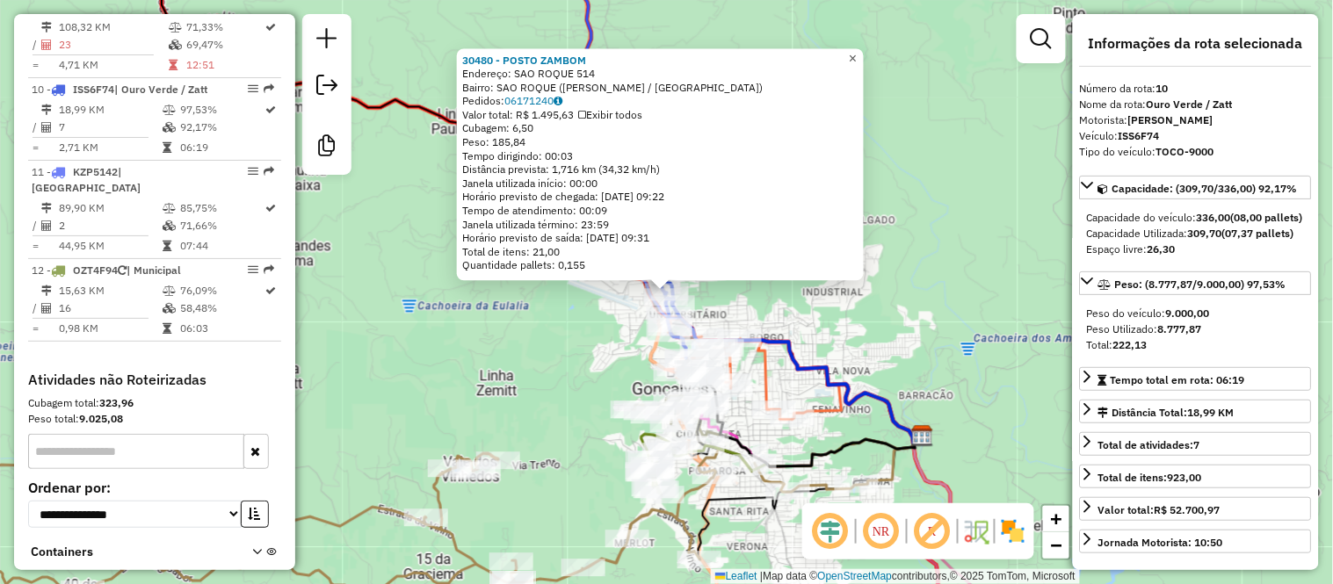
click at [857, 51] on span "×" at bounding box center [853, 58] width 8 height 15
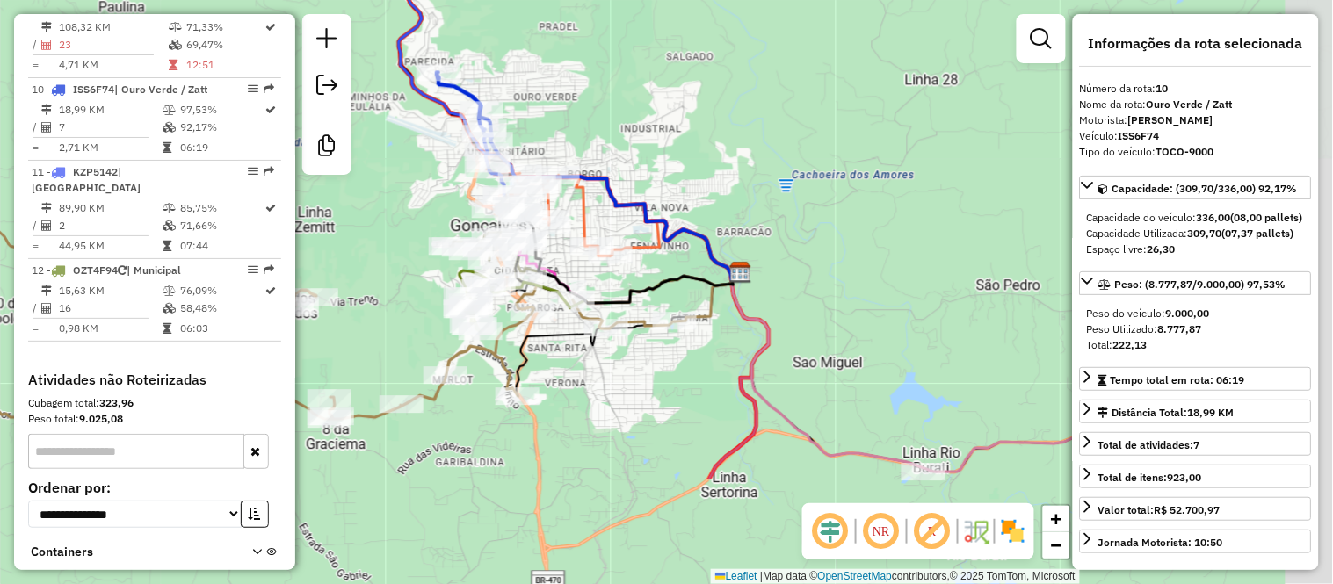
drag, startPoint x: 870, startPoint y: 252, endPoint x: 686, endPoint y: 74, distance: 256.7
click at [686, 74] on div "Janela de atendimento Grade de atendimento Capacidade Transportadoras Veículos …" at bounding box center [666, 292] width 1333 height 584
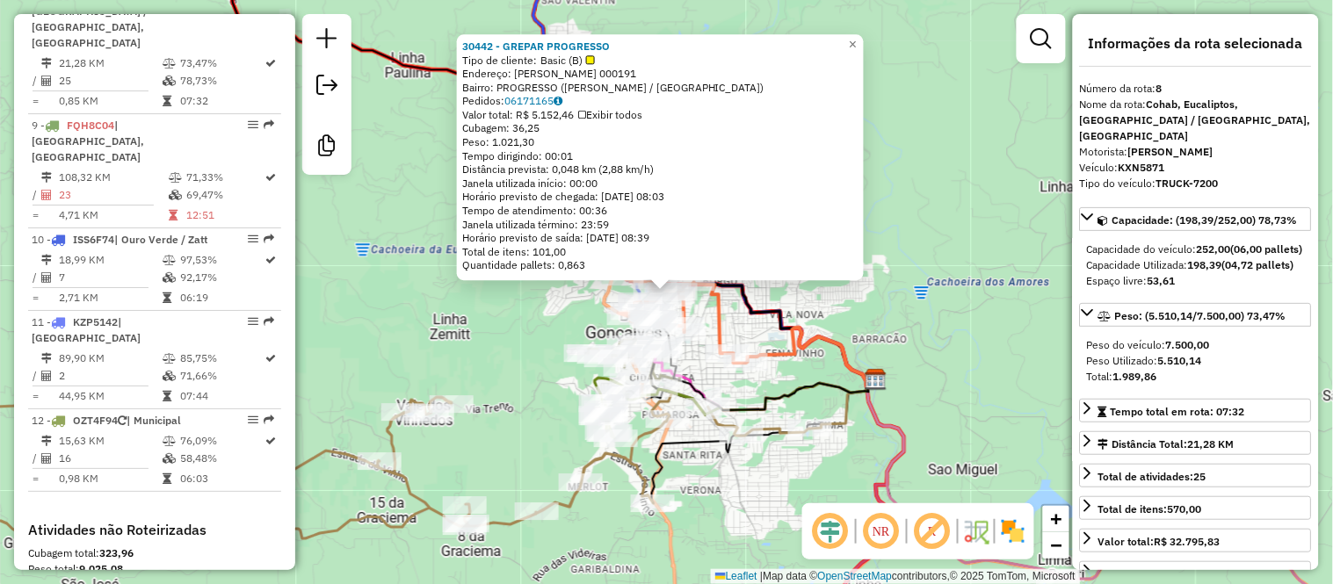
scroll to position [1434, 0]
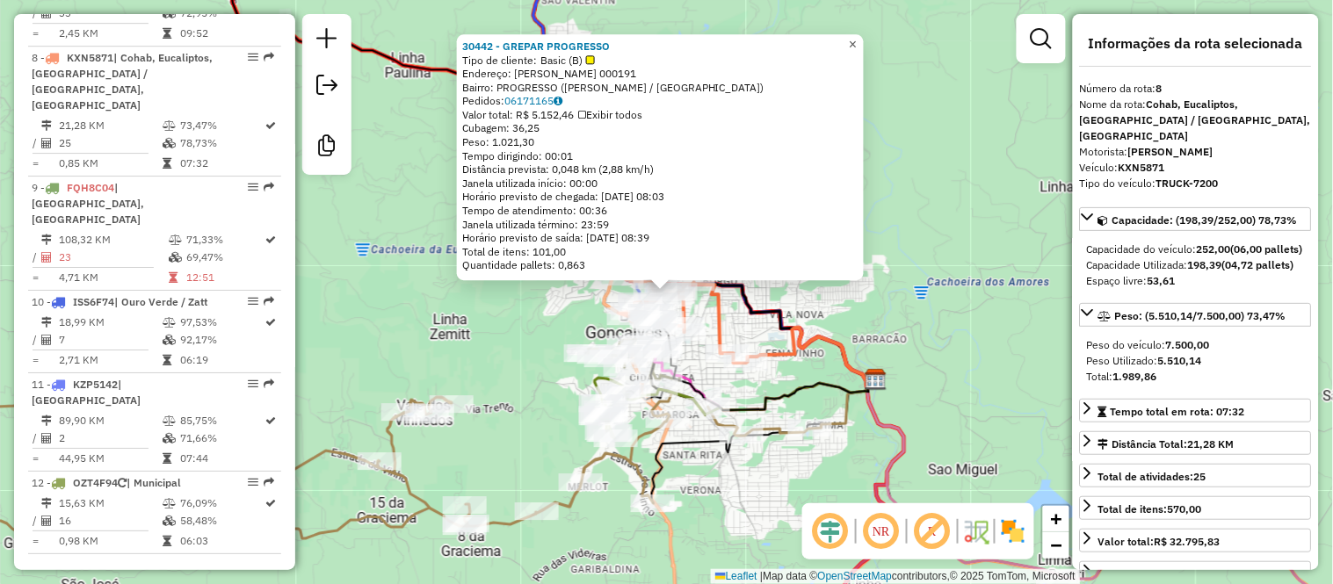
click at [857, 40] on span "×" at bounding box center [853, 44] width 8 height 15
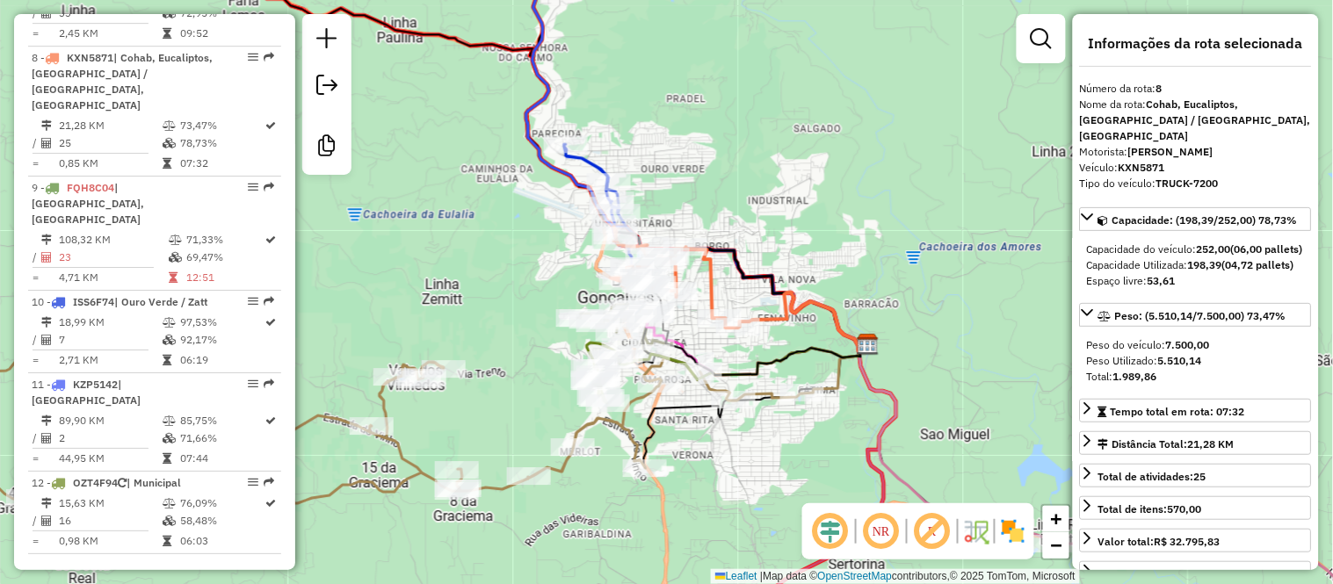
drag, startPoint x: 795, startPoint y: 222, endPoint x: 772, endPoint y: 120, distance: 105.3
click at [773, 120] on div "Janela de atendimento Grade de atendimento Capacidade Transportadoras Veículos …" at bounding box center [666, 292] width 1333 height 584
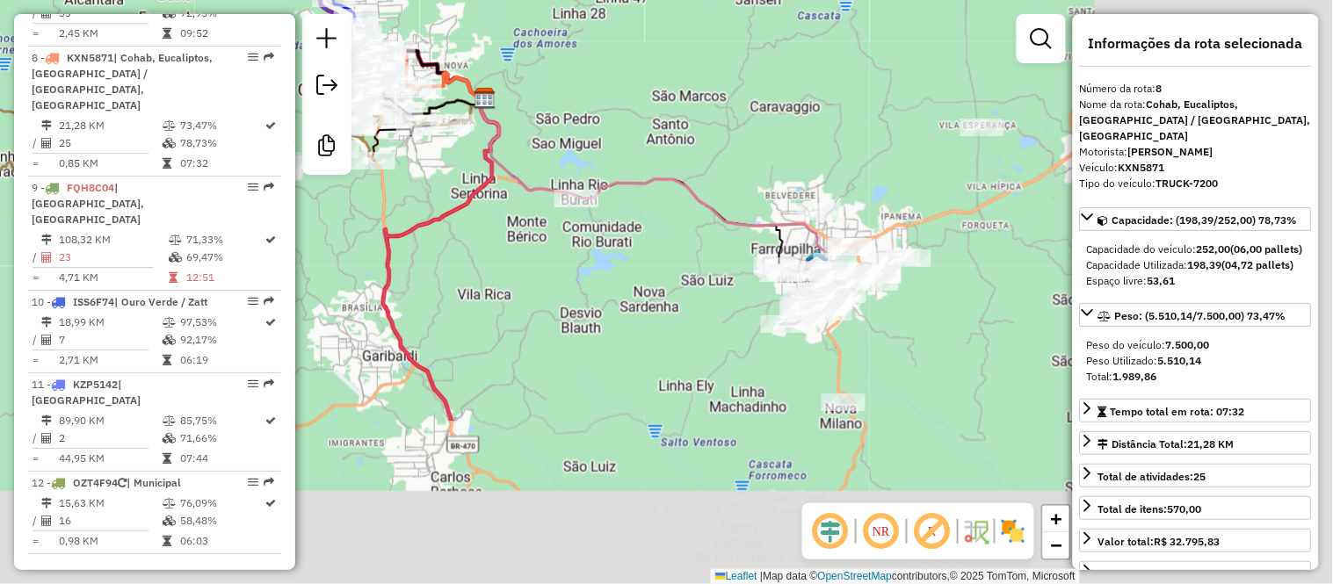
drag, startPoint x: 836, startPoint y: 304, endPoint x: 592, endPoint y: 95, distance: 321.0
click at [592, 95] on div "Janela de atendimento Grade de atendimento Capacidade Transportadoras Veículos …" at bounding box center [666, 292] width 1333 height 584
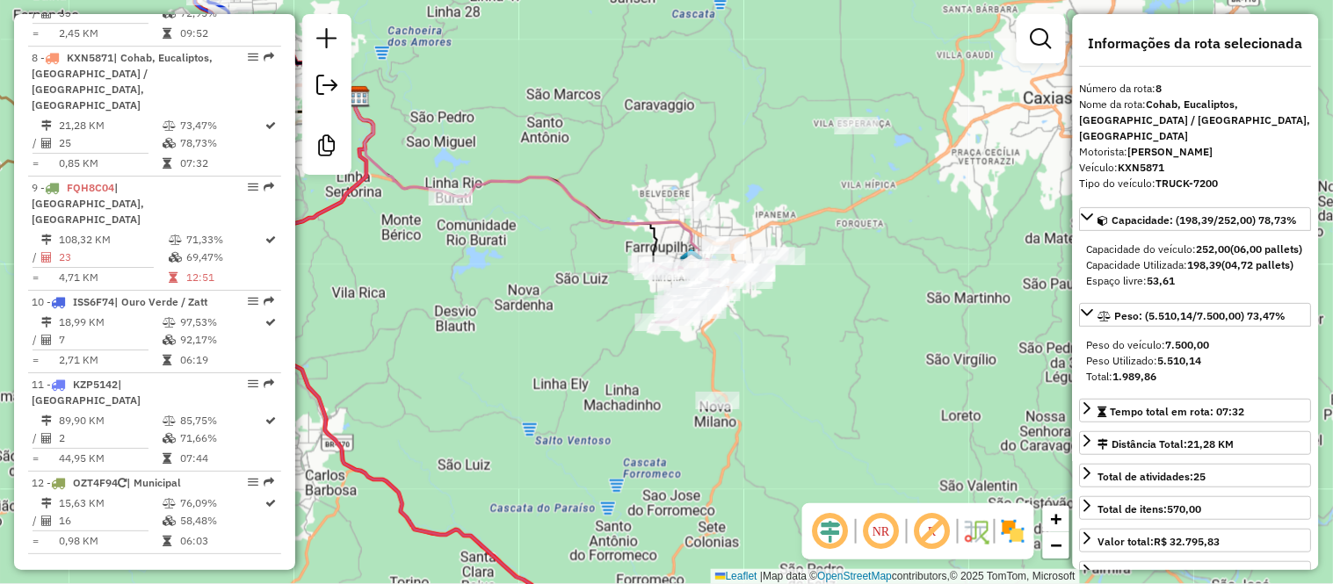
drag, startPoint x: 693, startPoint y: 139, endPoint x: 567, endPoint y: 137, distance: 125.7
click at [567, 137] on div "Janela de atendimento Grade de atendimento Capacidade Transportadoras Veículos …" at bounding box center [666, 292] width 1333 height 584
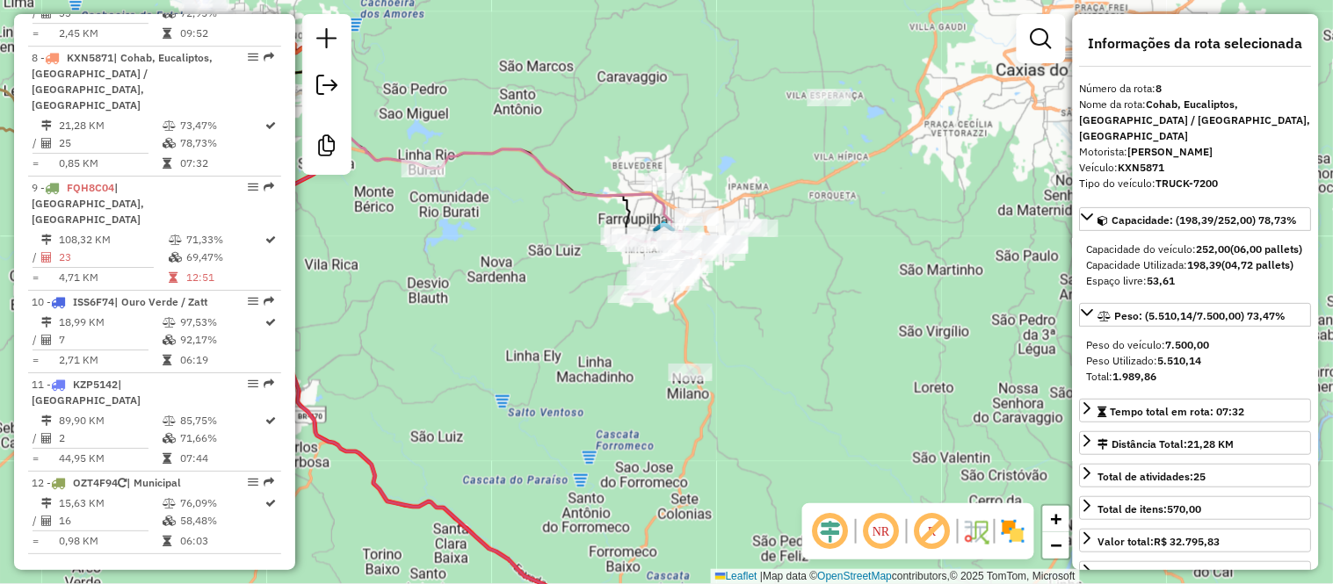
drag, startPoint x: 604, startPoint y: 156, endPoint x: 577, endPoint y: 127, distance: 39.2
click at [577, 127] on div "Janela de atendimento Grade de atendimento Capacidade Transportadoras Veículos …" at bounding box center [666, 292] width 1333 height 584
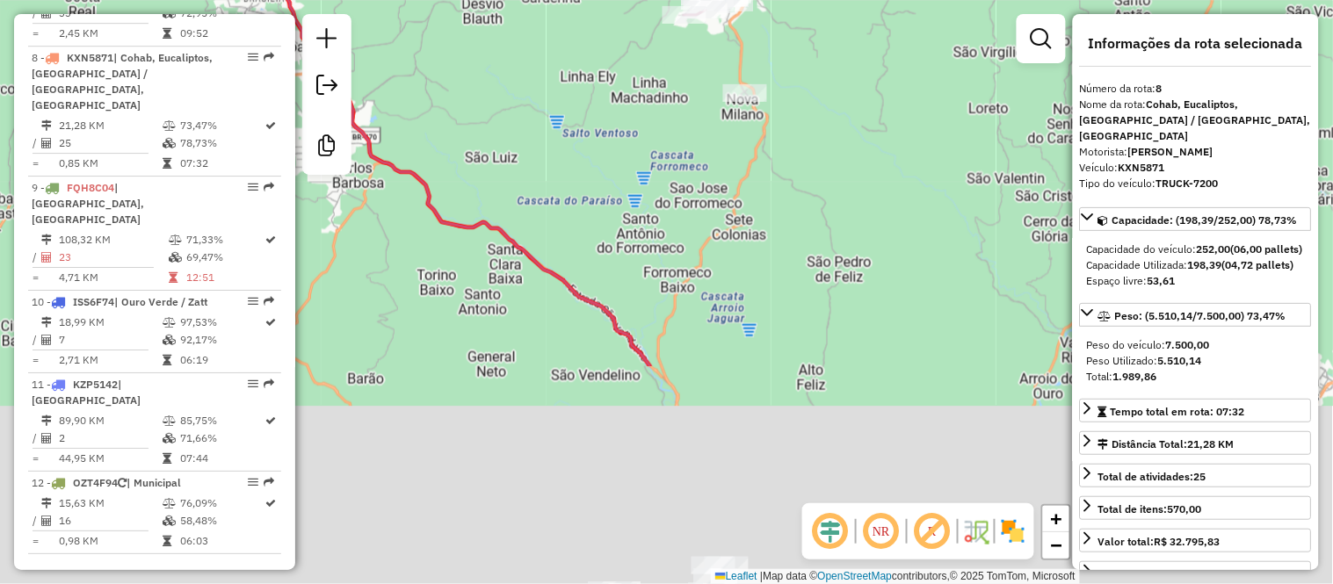
drag, startPoint x: 844, startPoint y: 481, endPoint x: 860, endPoint y: 148, distance: 333.5
click at [860, 148] on div "Janela de atendimento Grade de atendimento Capacidade Transportadoras Veículos …" at bounding box center [666, 292] width 1333 height 584
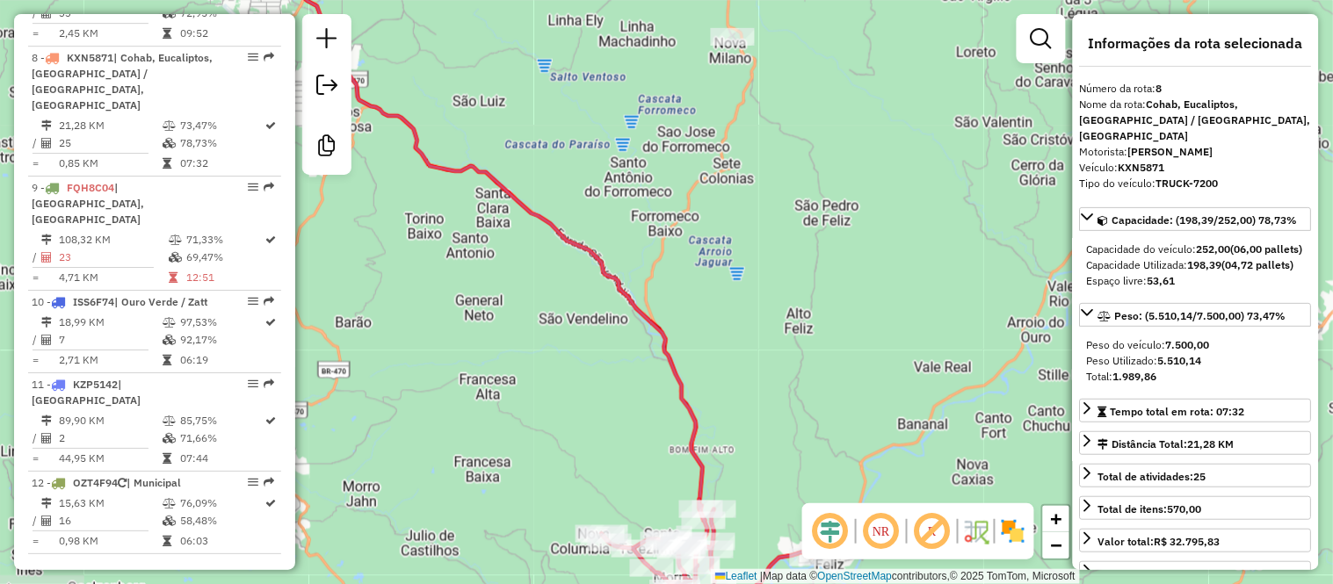
drag, startPoint x: 800, startPoint y: 349, endPoint x: 795, endPoint y: 196, distance: 153.0
click at [796, 197] on div "Janela de atendimento Grade de atendimento Capacidade Transportadoras Veículos …" at bounding box center [666, 292] width 1333 height 584
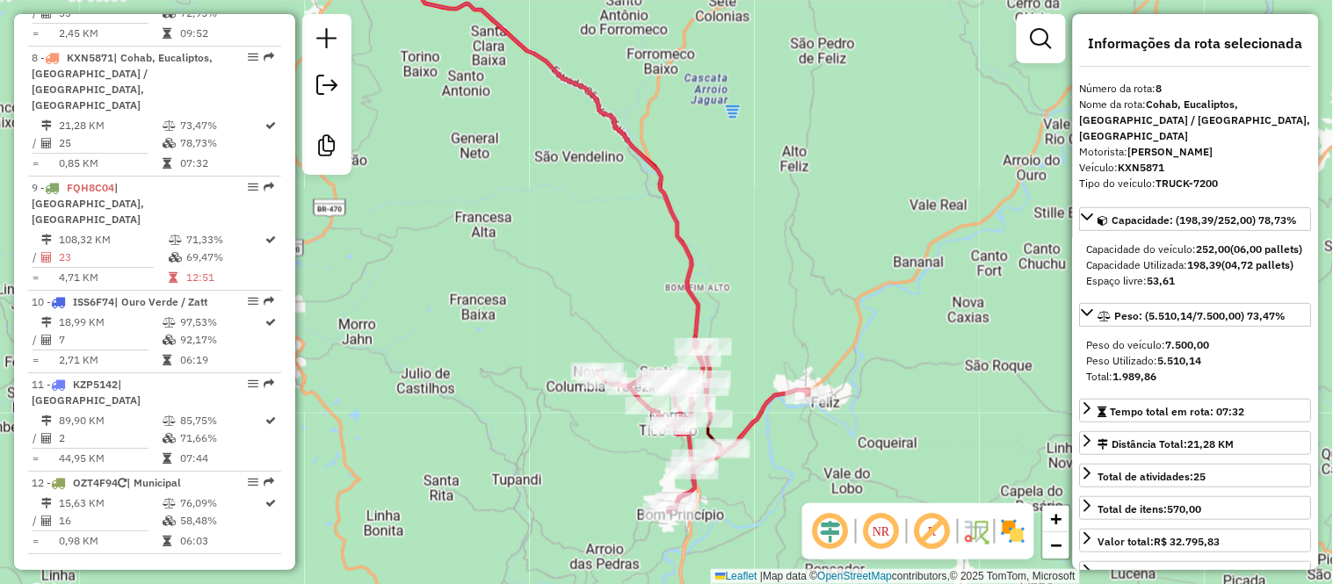
drag, startPoint x: 766, startPoint y: 265, endPoint x: 763, endPoint y: 202, distance: 62.5
click at [763, 202] on div "Janela de atendimento Grade de atendimento Capacidade Transportadoras Veículos …" at bounding box center [666, 292] width 1333 height 584
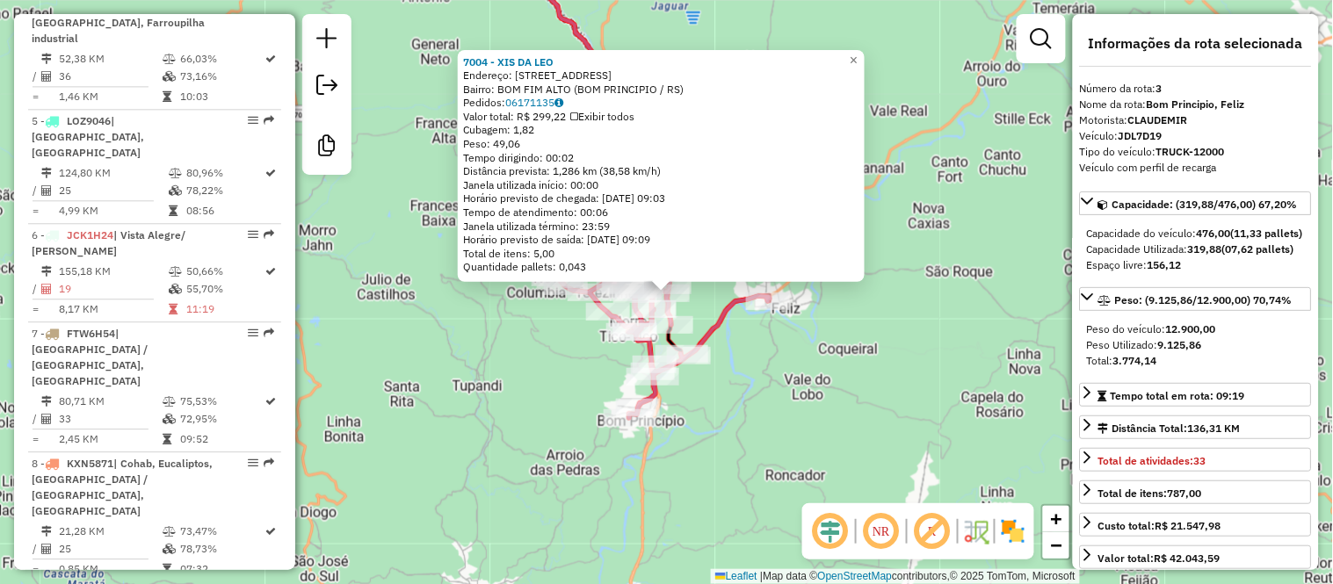
scroll to position [926, 0]
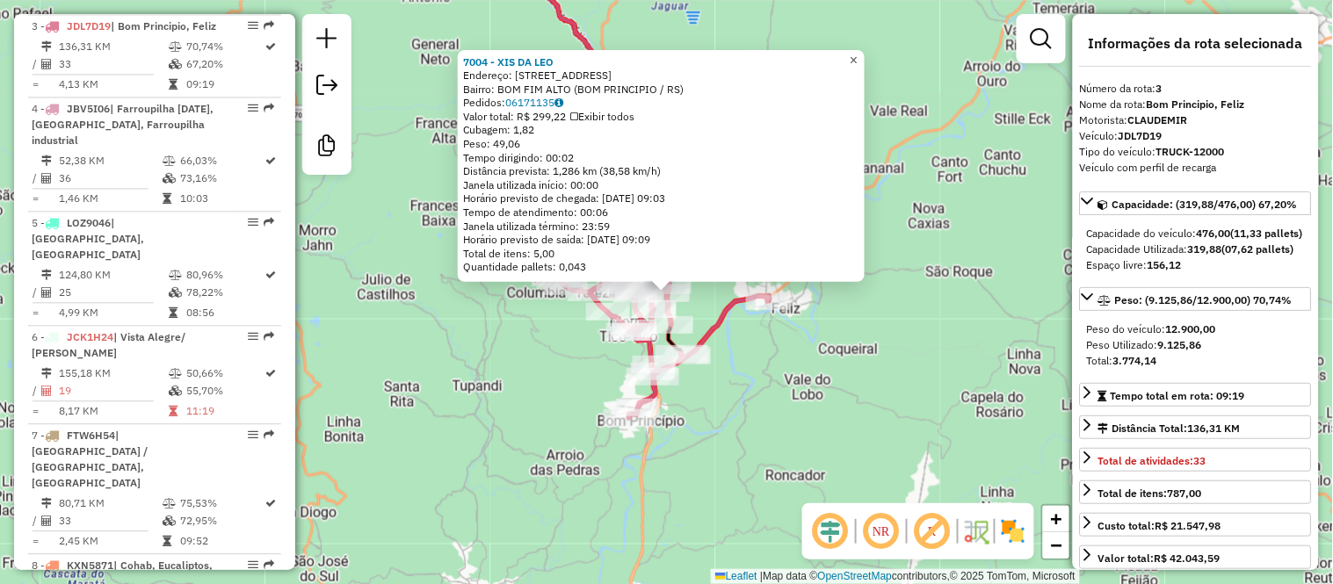
click at [865, 49] on link "×" at bounding box center [854, 59] width 21 height 21
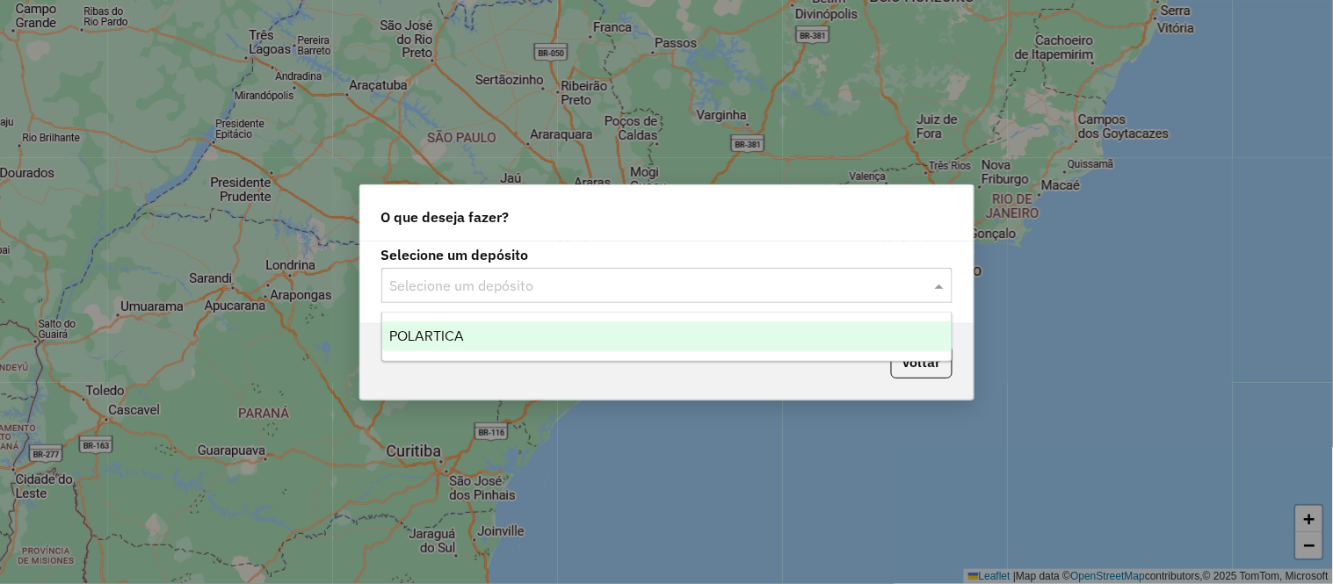
click at [533, 291] on input "text" at bounding box center [649, 286] width 519 height 21
click at [439, 331] on span "POLARTICA" at bounding box center [426, 336] width 75 height 15
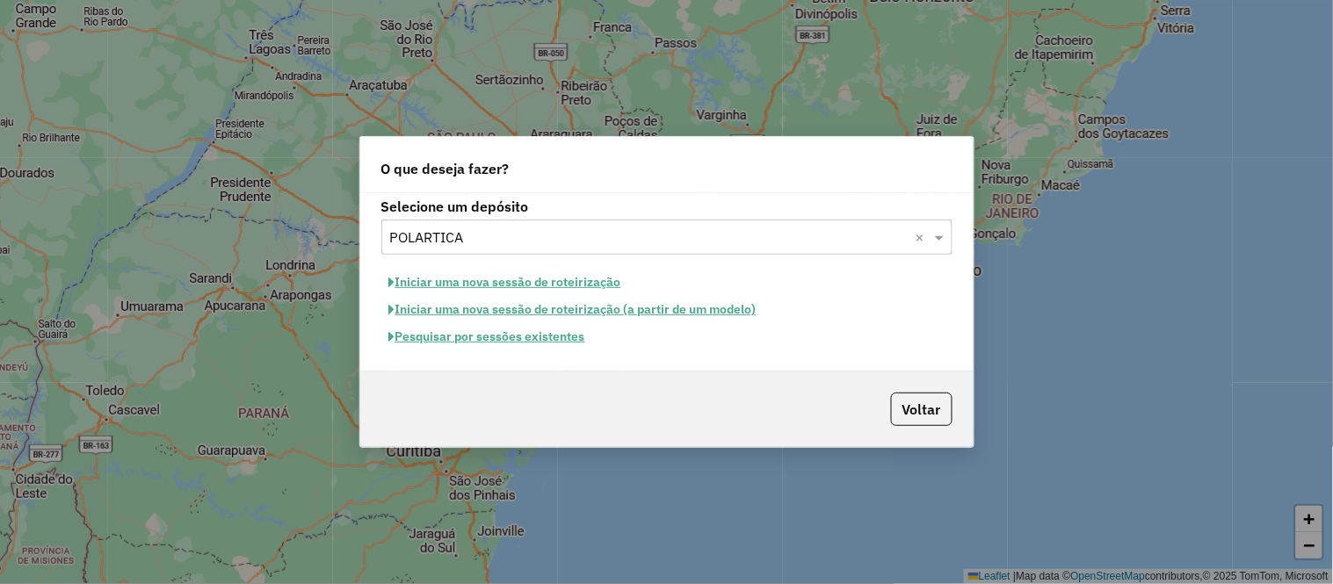
click at [479, 336] on button "Pesquisar por sessões existentes" at bounding box center [487, 336] width 212 height 27
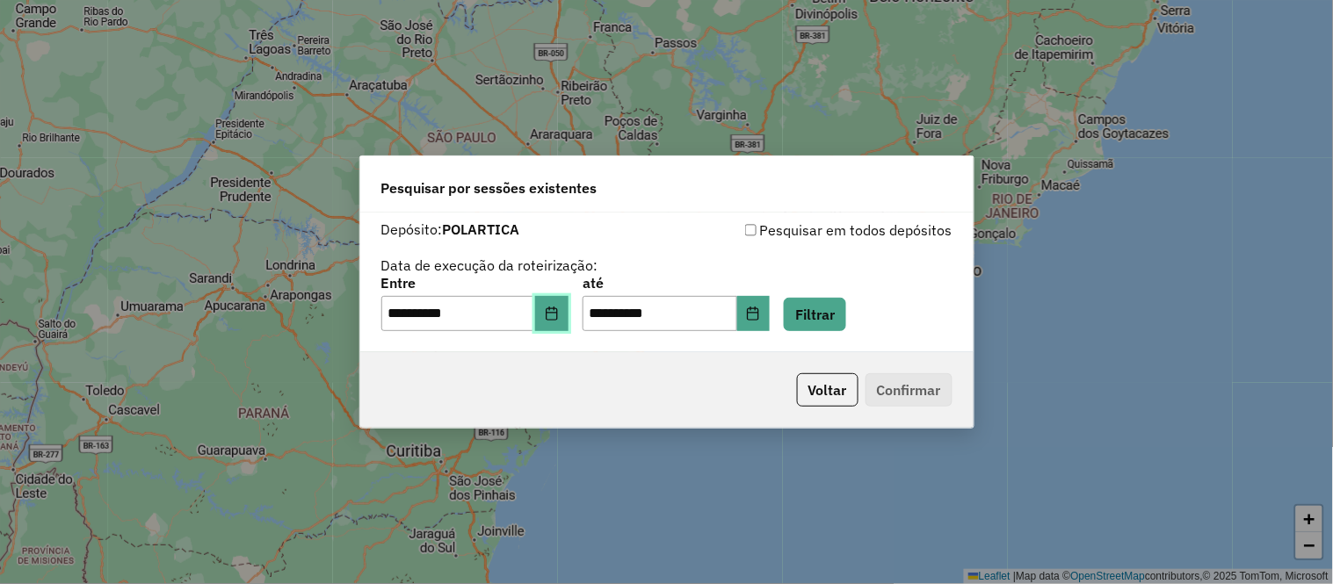
click at [557, 313] on icon "Choose Date" at bounding box center [551, 314] width 11 height 14
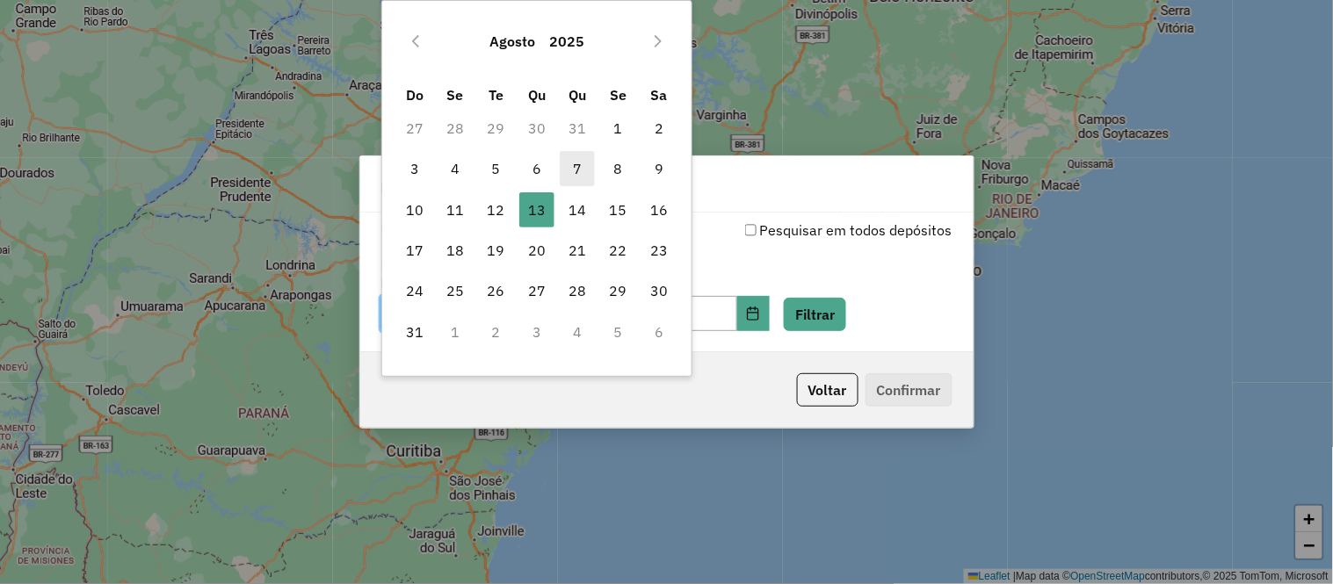
click at [583, 156] on span "7" at bounding box center [577, 168] width 35 height 35
type input "**********"
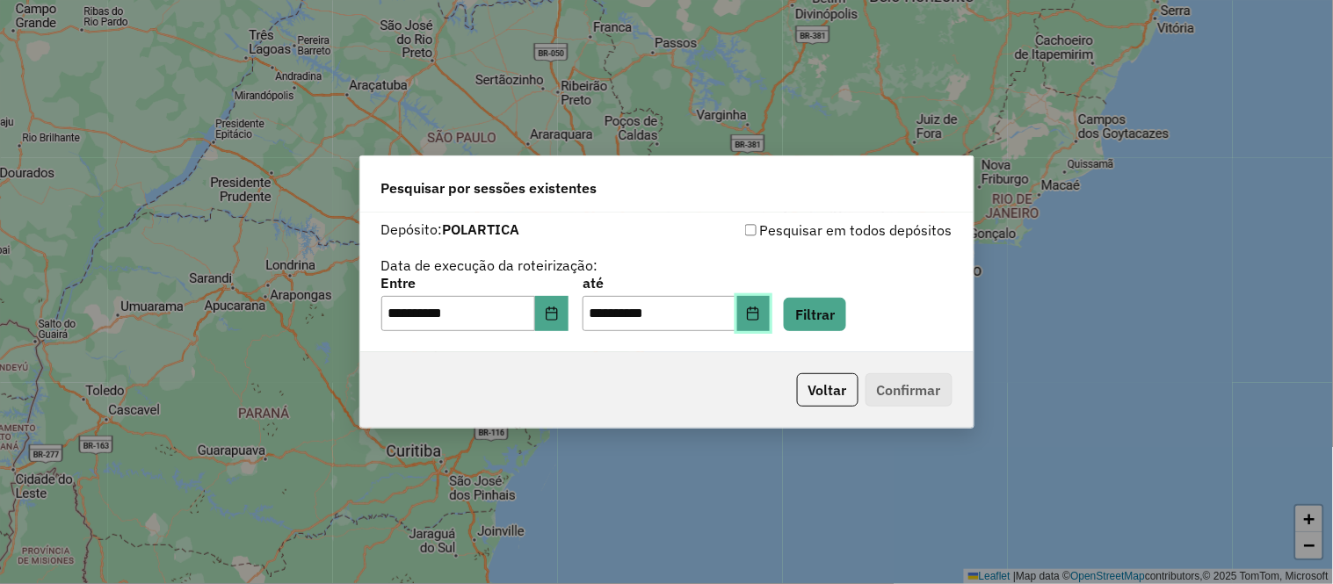
click at [760, 317] on icon "Choose Date" at bounding box center [753, 314] width 14 height 14
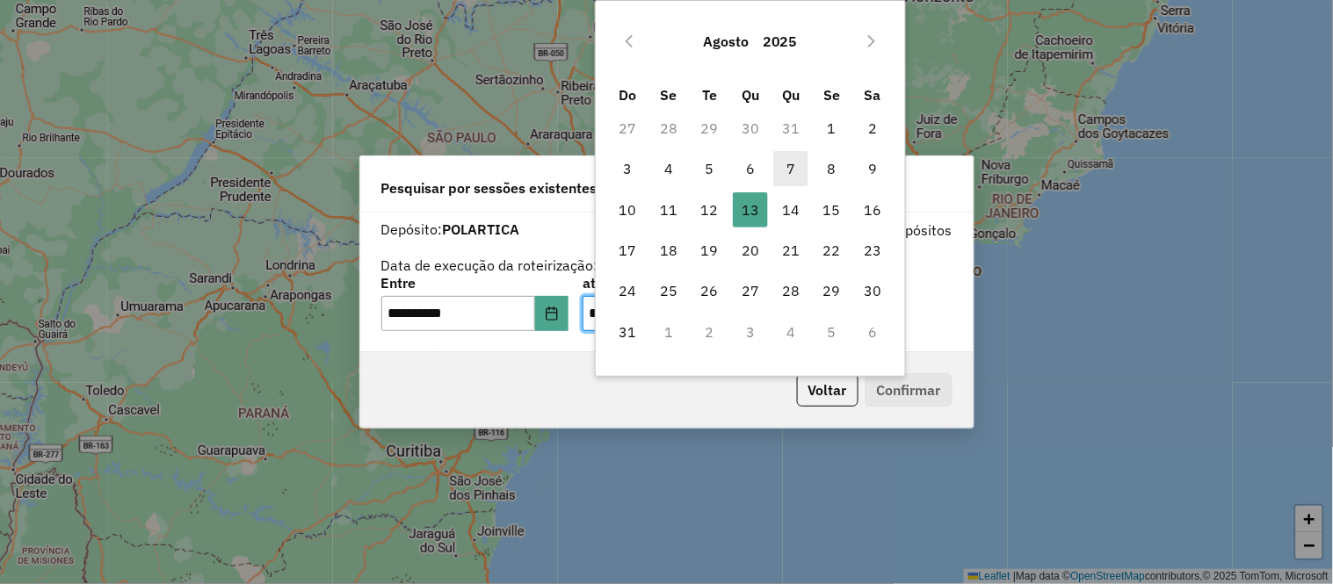
click at [786, 164] on span "7" at bounding box center [790, 168] width 35 height 35
type input "**********"
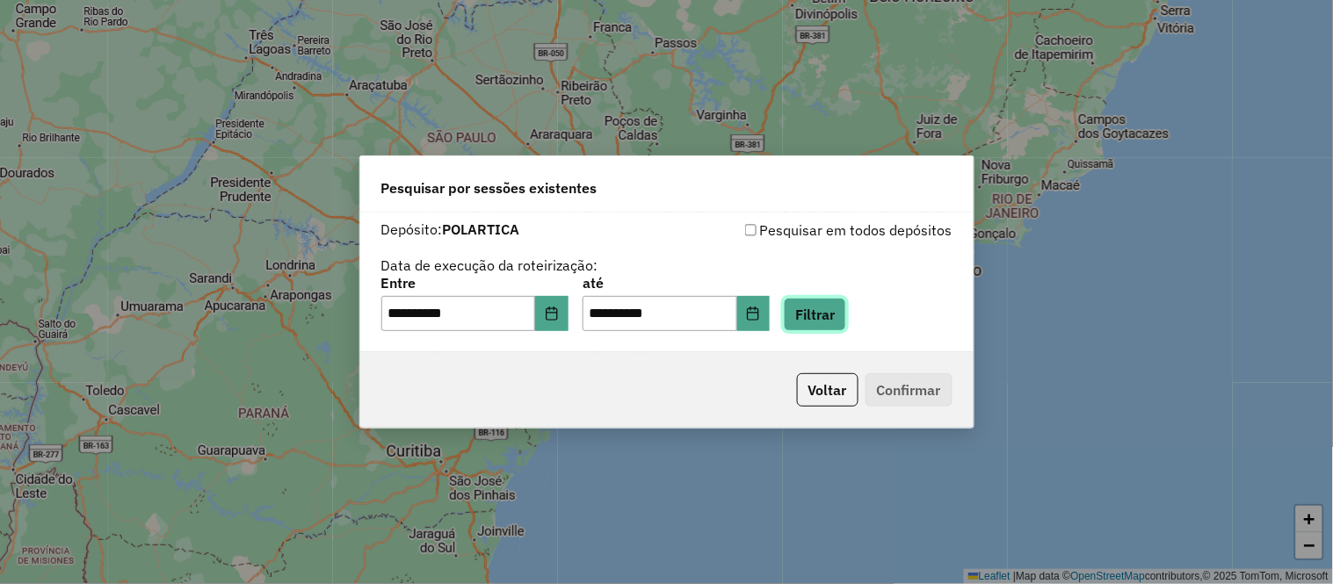
click at [846, 303] on button "Filtrar" at bounding box center [815, 314] width 62 height 33
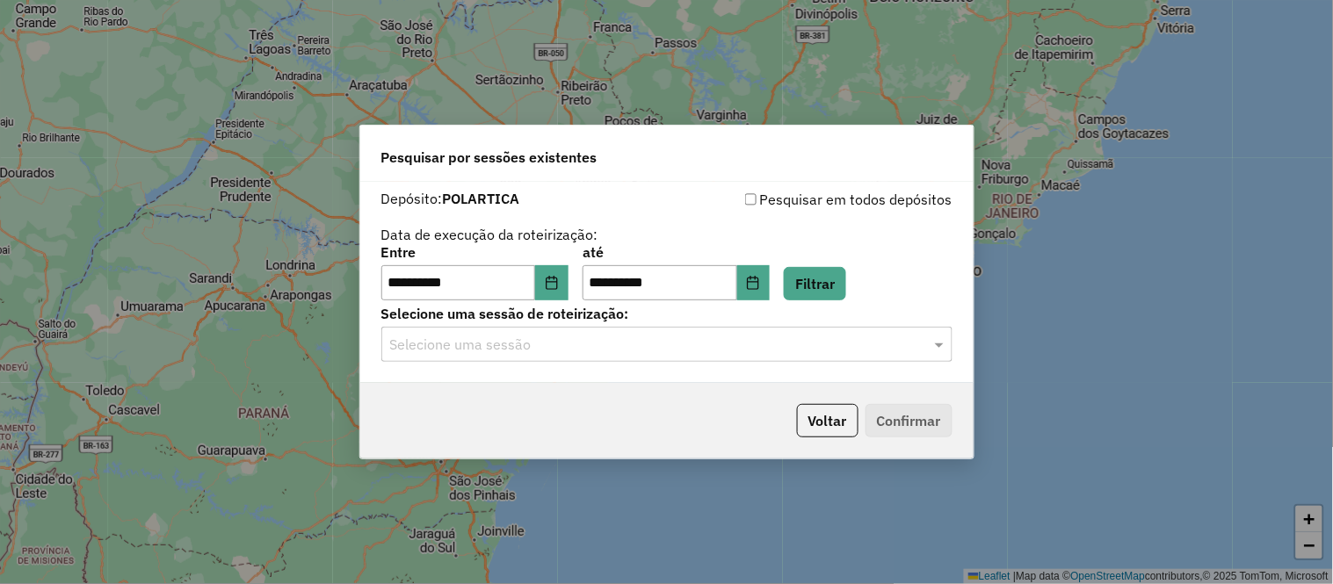
click at [670, 338] on input "text" at bounding box center [649, 345] width 519 height 21
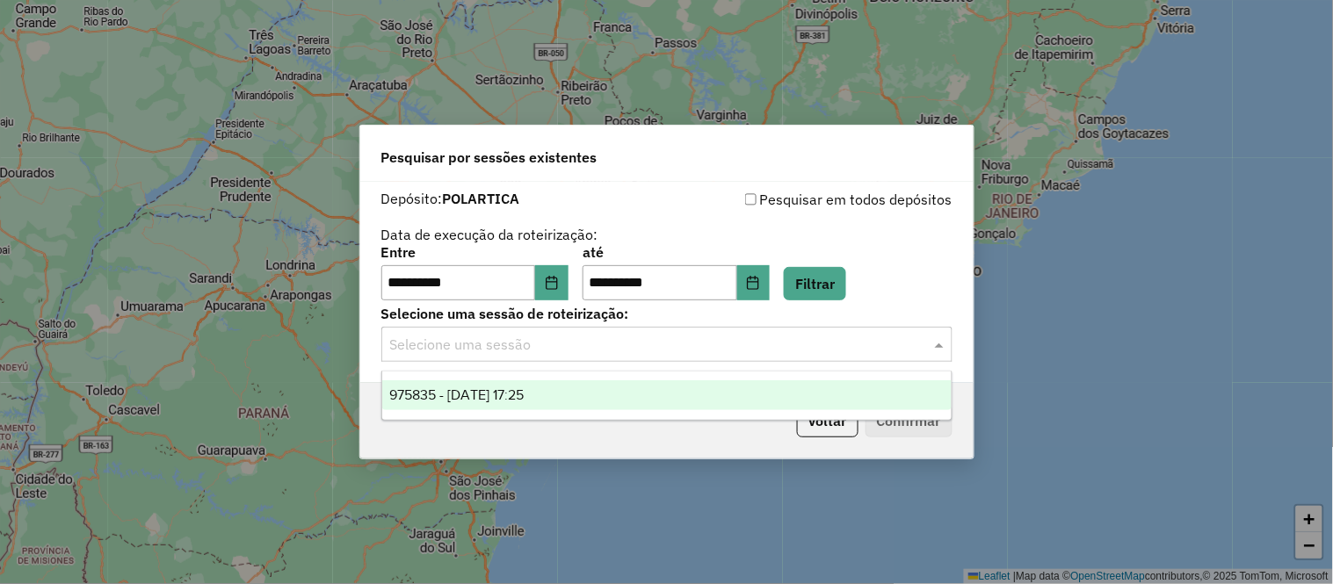
click at [551, 403] on div "975835 - 07/08/2025 17:25" at bounding box center [667, 396] width 570 height 30
